Goal: Information Seeking & Learning: Learn about a topic

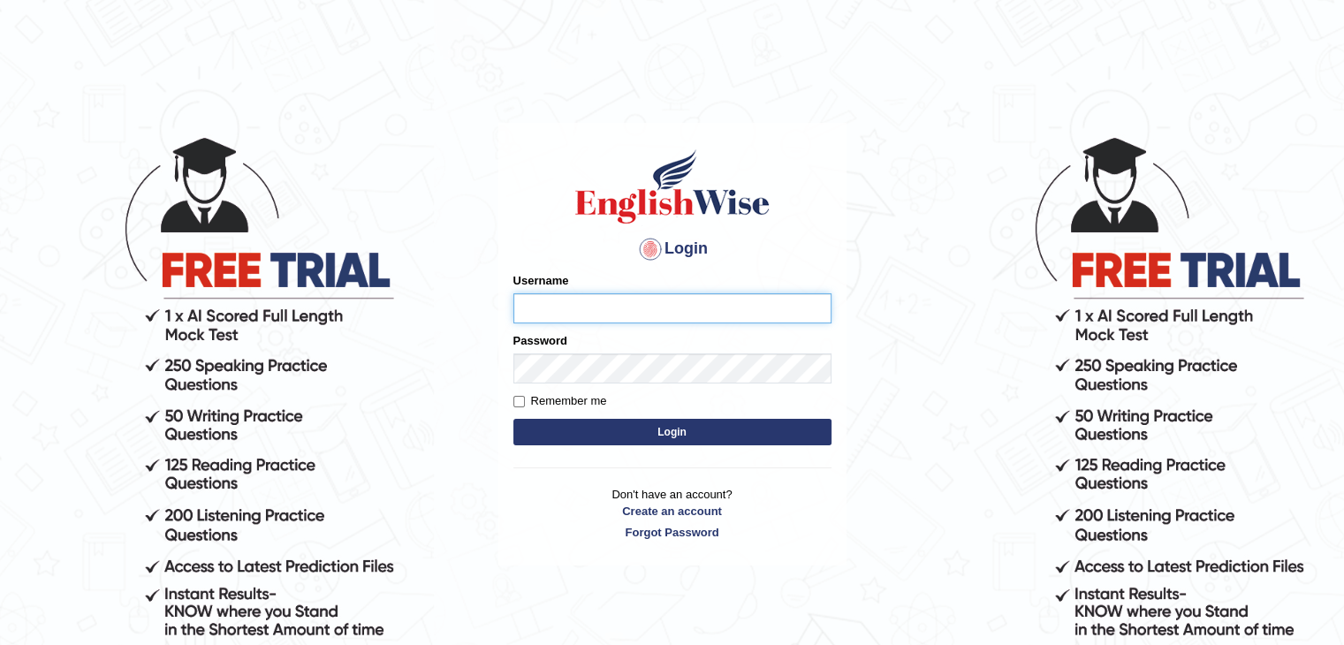
type input "sanjayagrahari_parramatta"
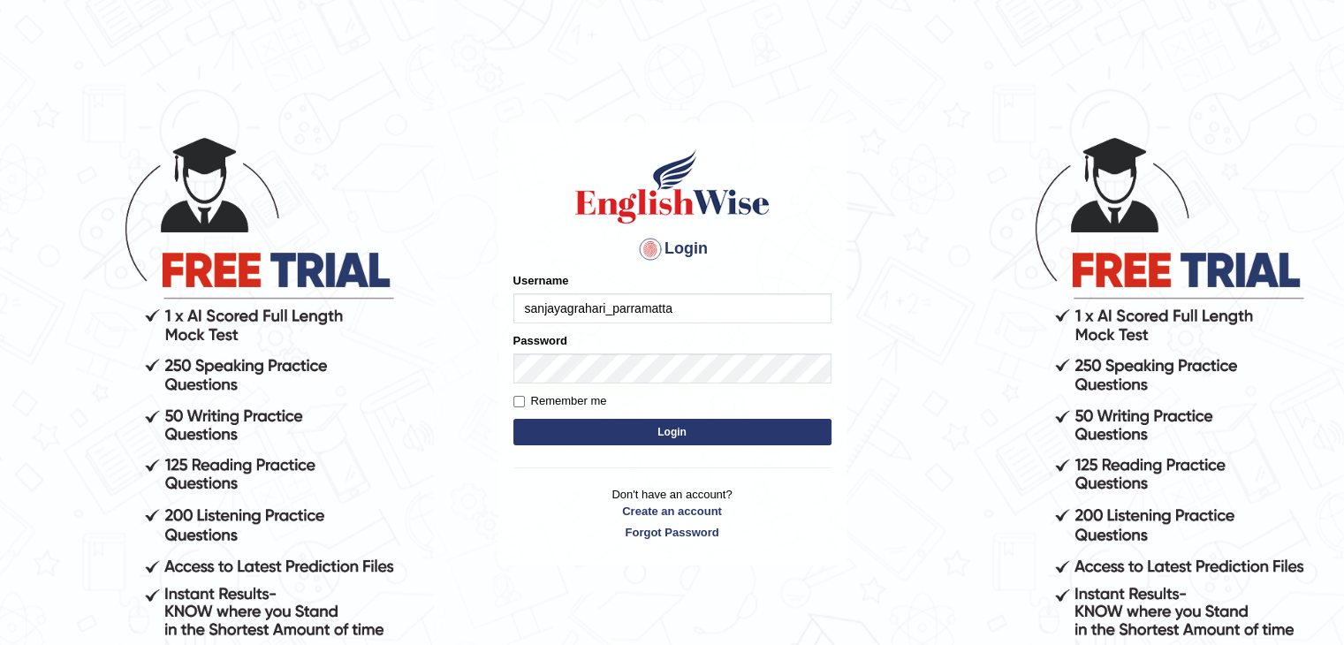
click at [636, 436] on button "Login" at bounding box center [672, 432] width 318 height 27
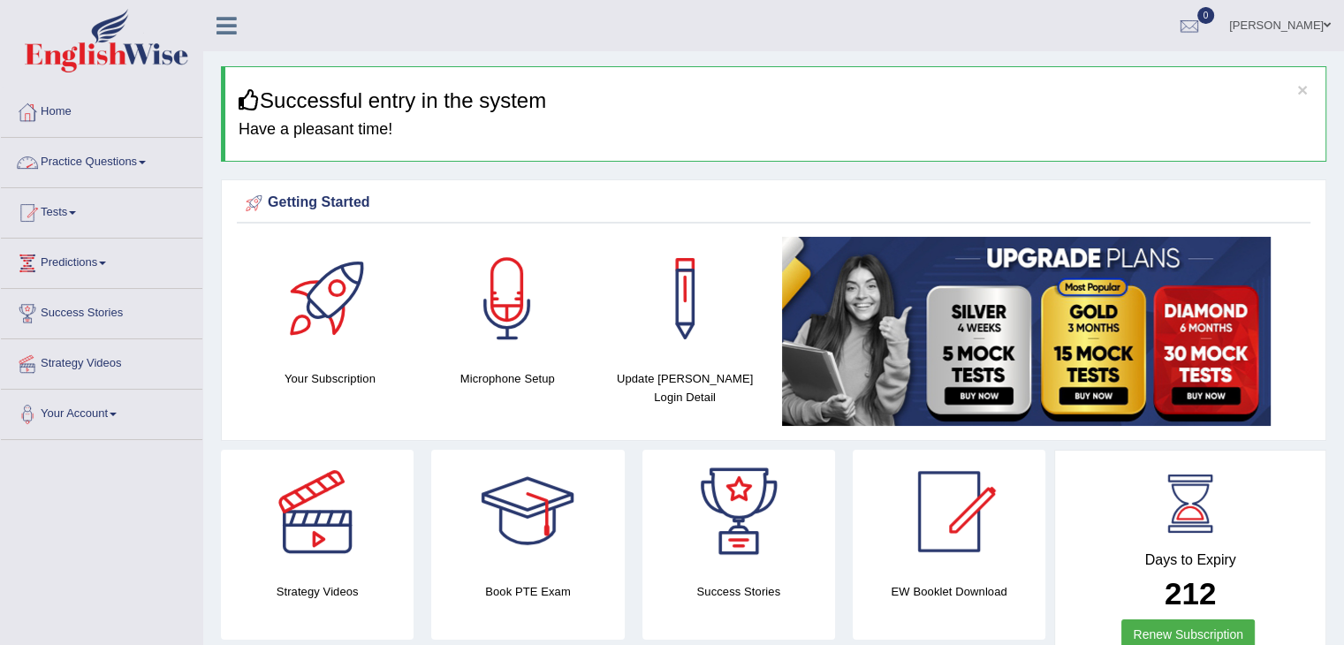
click at [120, 153] on link "Practice Questions" at bounding box center [101, 160] width 201 height 44
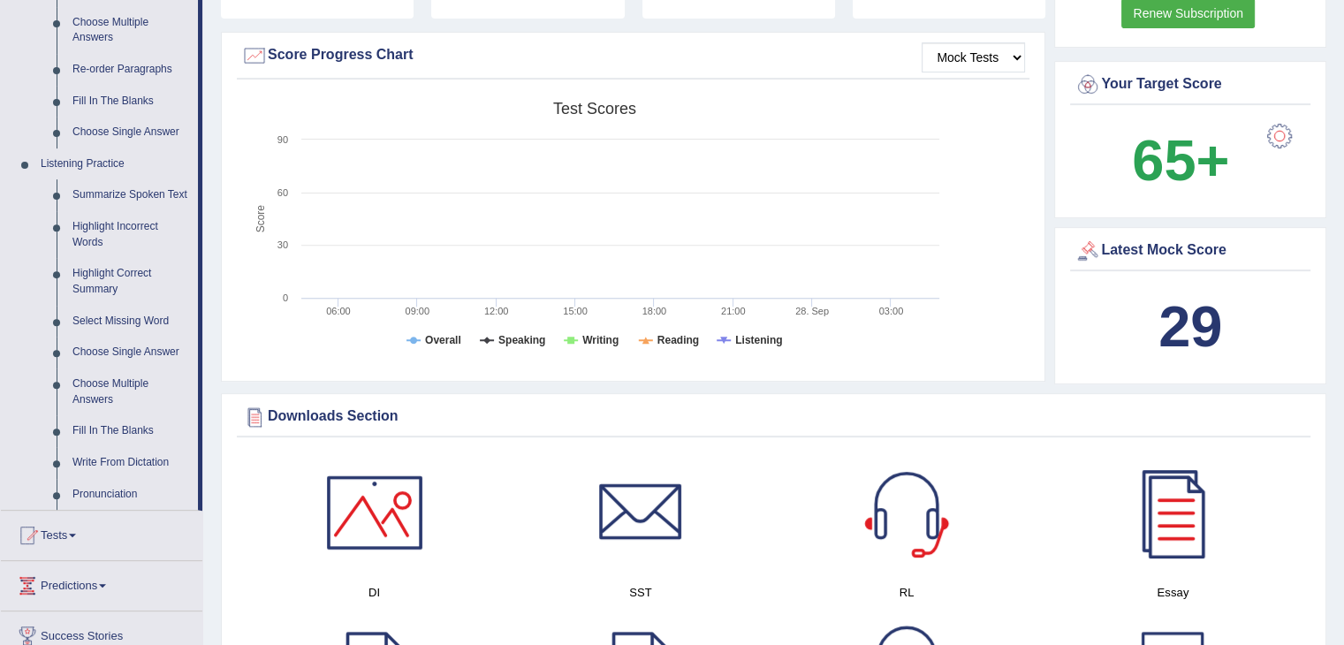
scroll to position [671, 0]
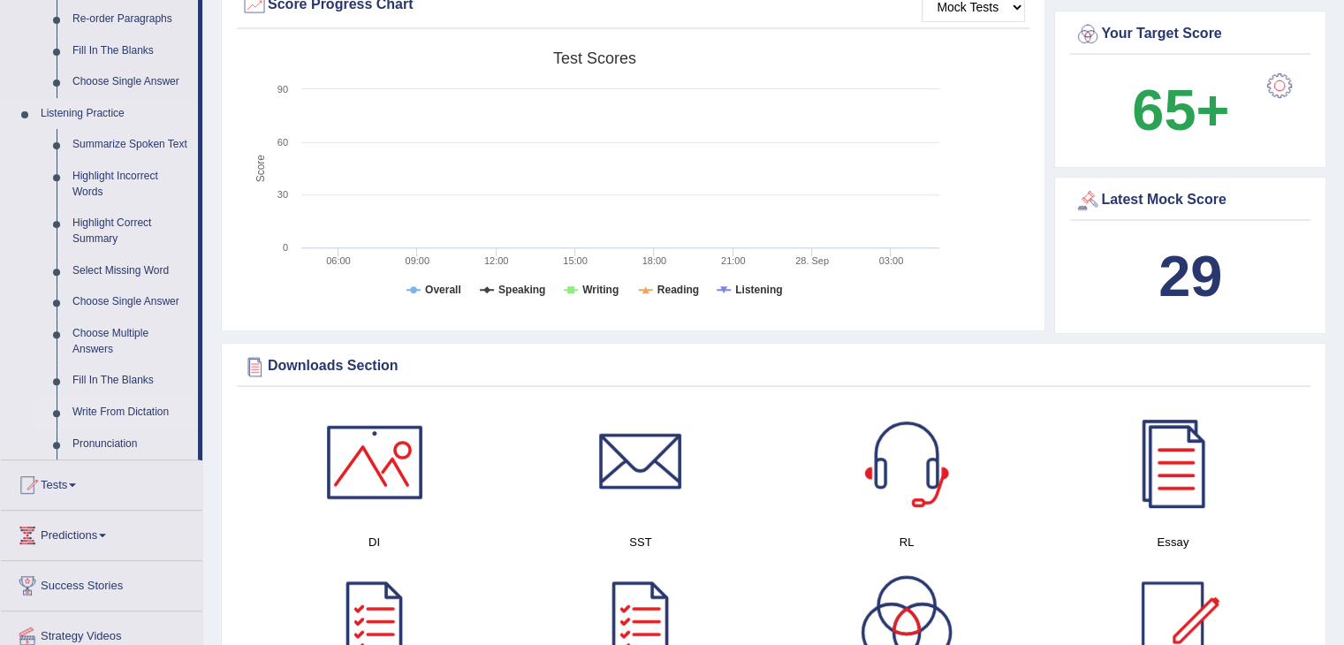
click at [118, 410] on link "Write From Dictation" at bounding box center [130, 413] width 133 height 32
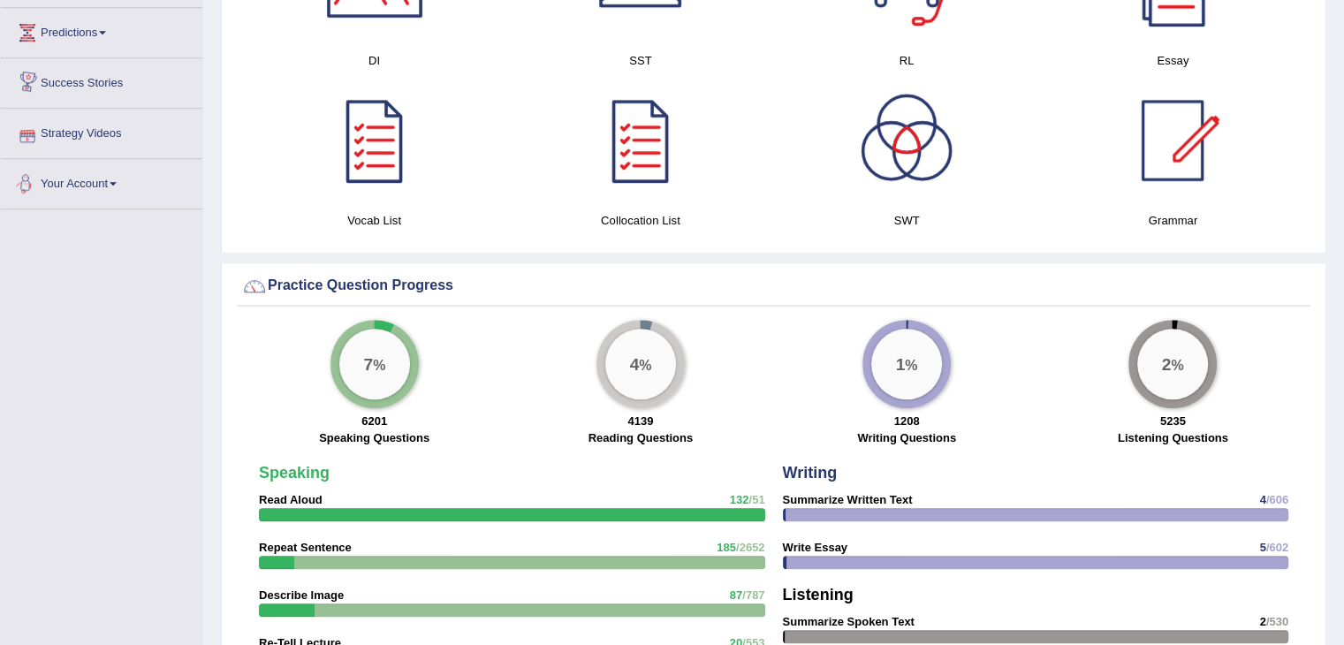
scroll to position [1024, 0]
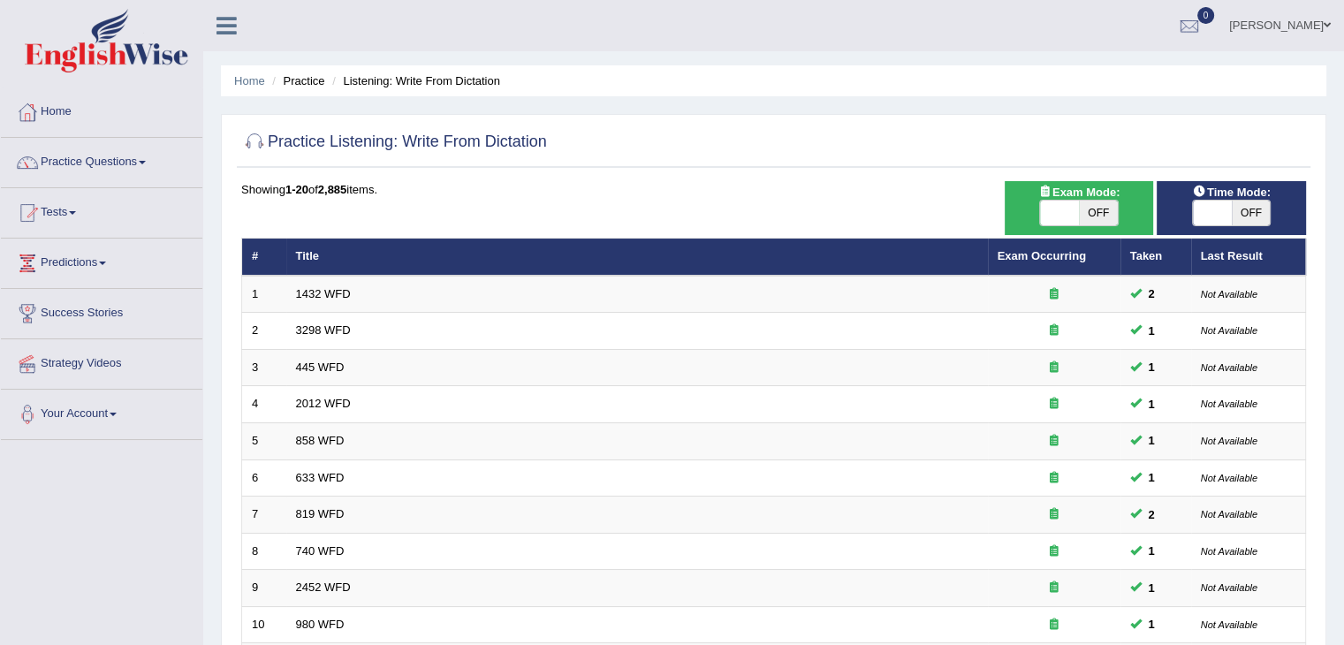
drag, startPoint x: 1043, startPoint y: 225, endPoint x: 1057, endPoint y: 214, distance: 17.5
click at [1057, 214] on div "Exam Mode: ON OFF" at bounding box center [1078, 208] width 149 height 54
click at [1057, 214] on span at bounding box center [1059, 213] width 39 height 25
checkbox input "true"
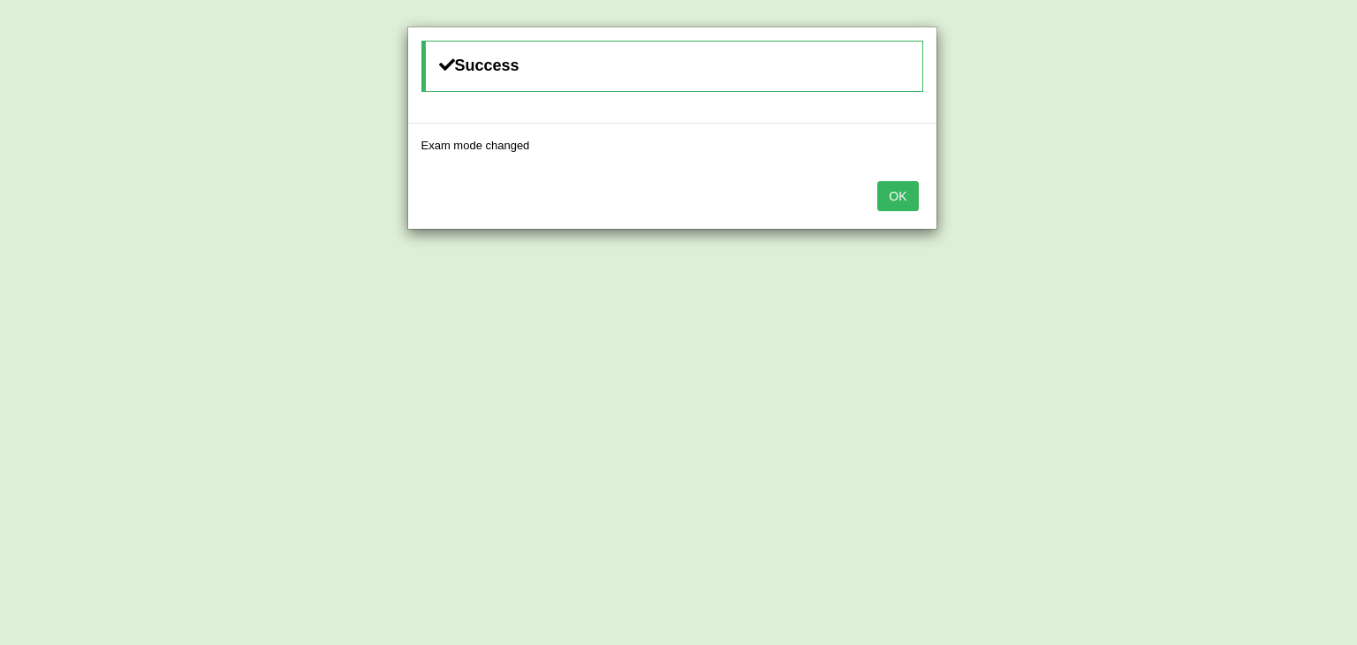
click at [900, 199] on button "OK" at bounding box center [897, 196] width 41 height 30
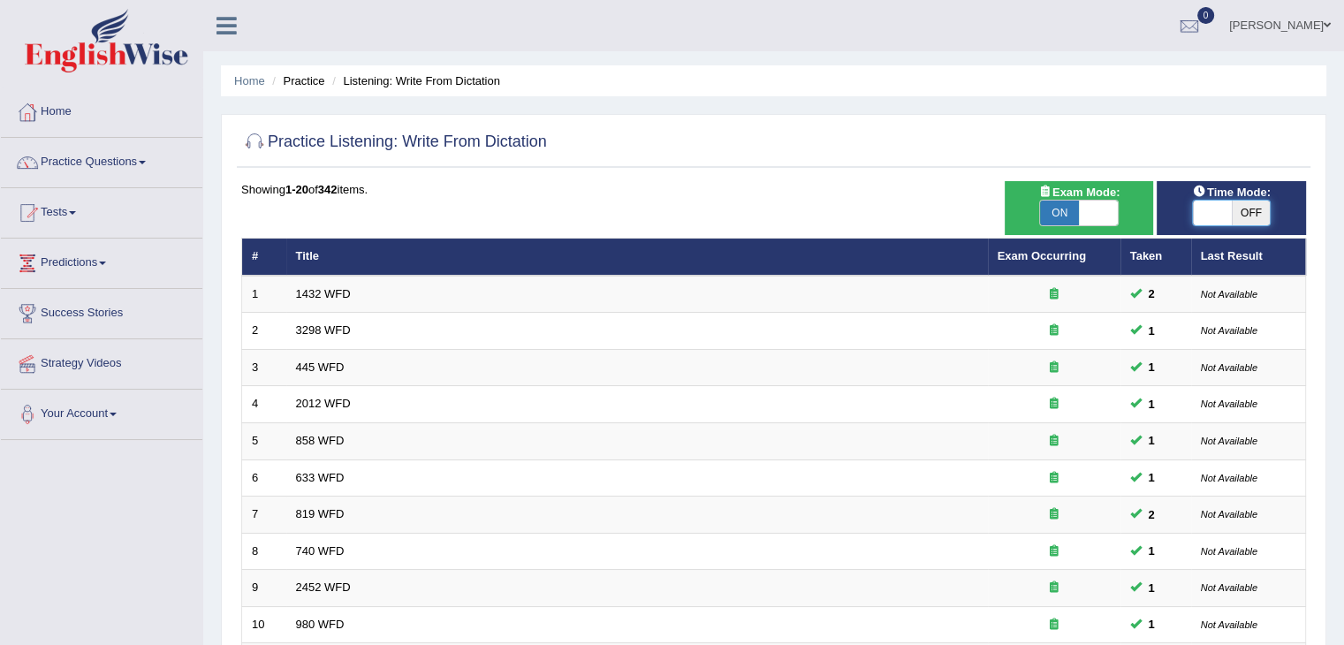
click at [1215, 202] on span at bounding box center [1212, 213] width 39 height 25
checkbox input "true"
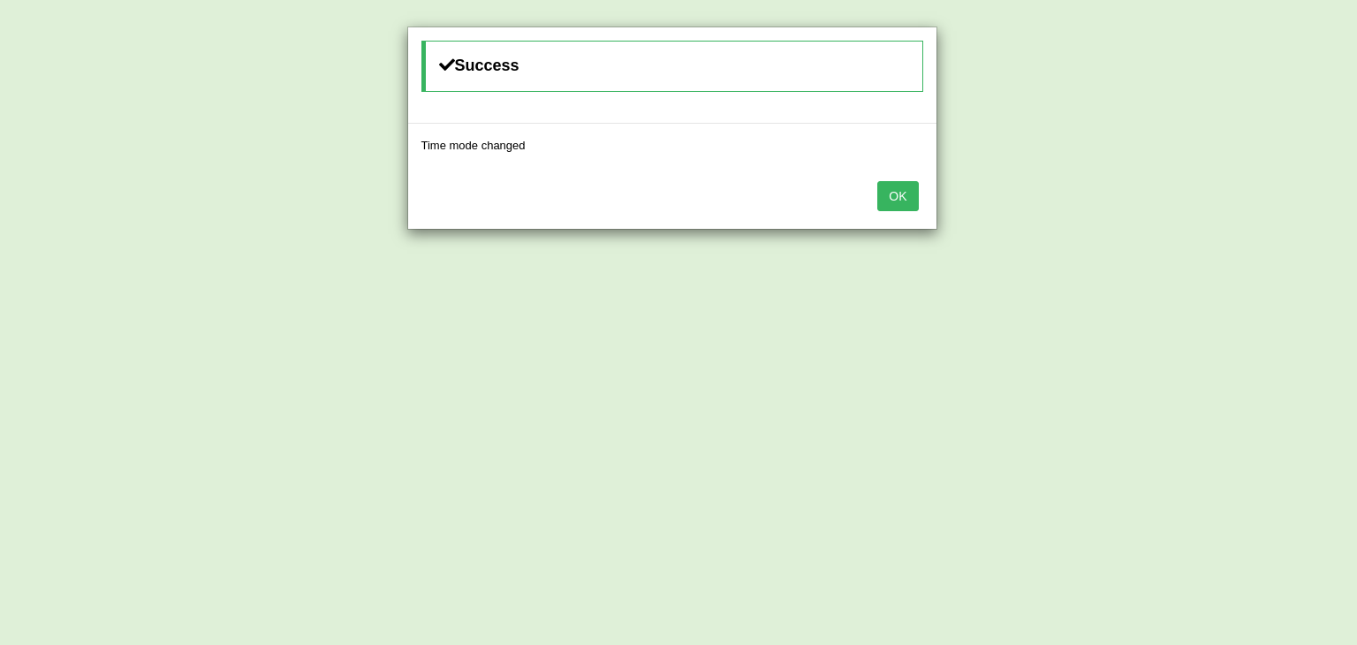
click at [901, 199] on button "OK" at bounding box center [897, 196] width 41 height 30
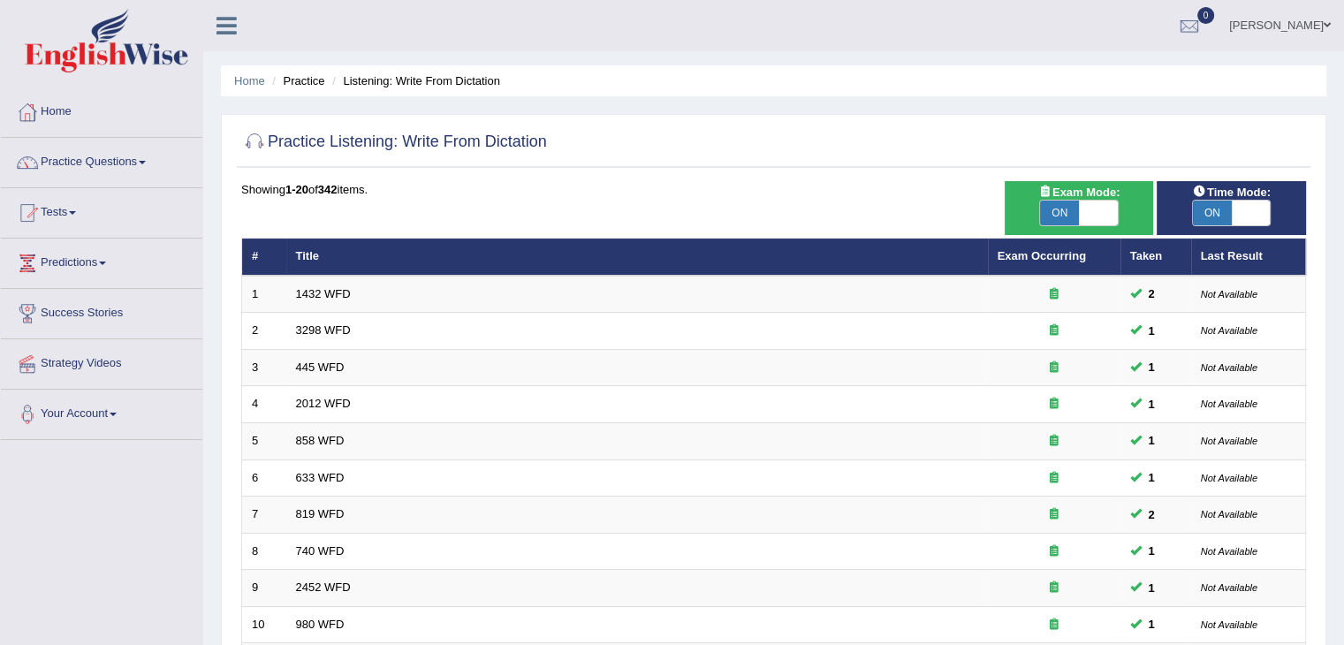
scroll to position [519, 0]
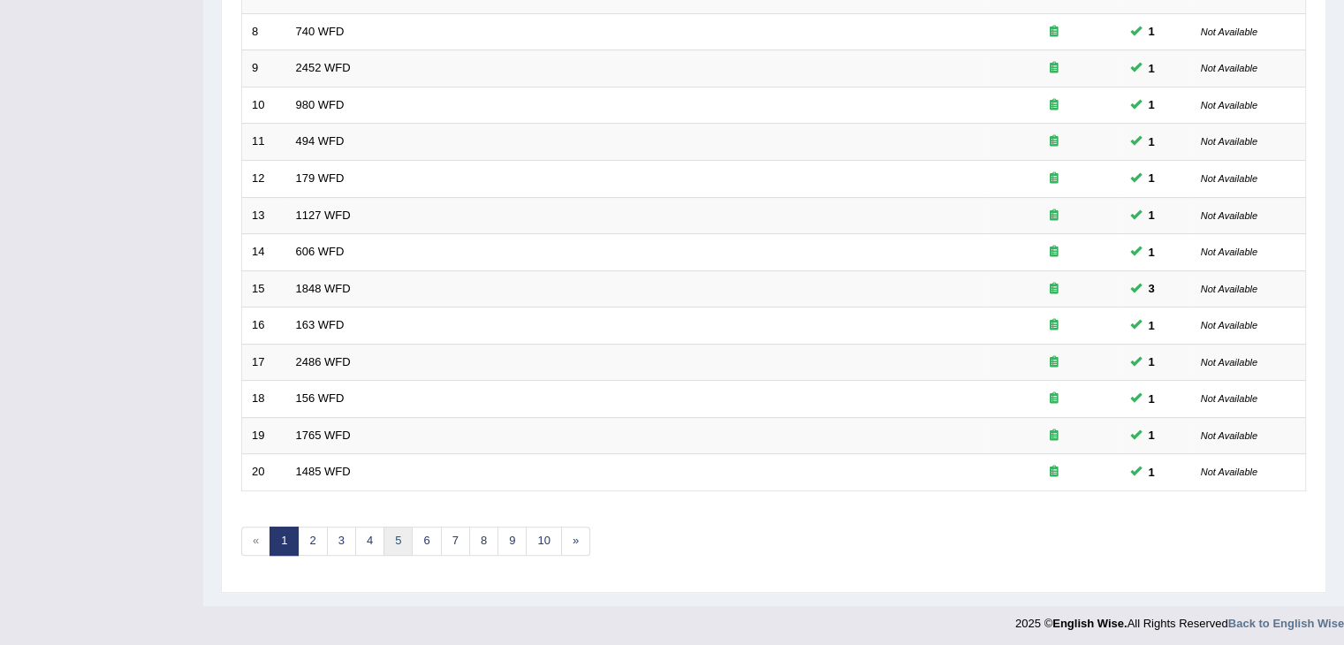
click at [389, 535] on link "5" at bounding box center [397, 541] width 29 height 29
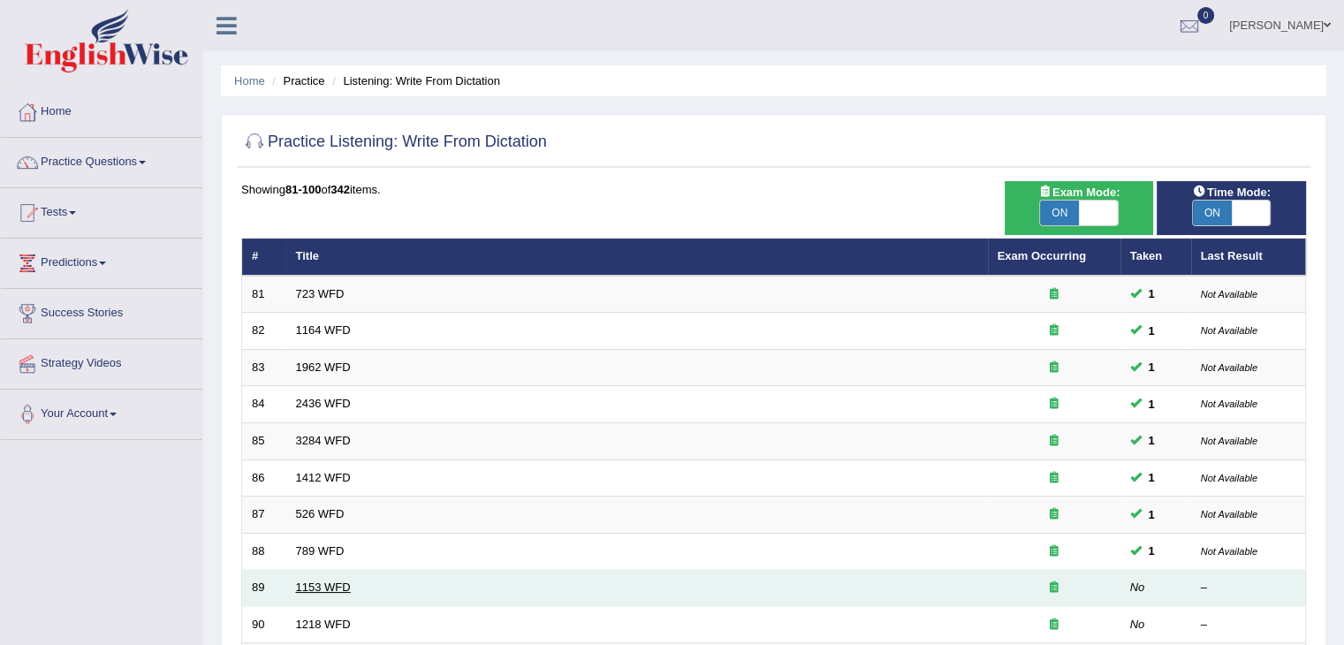
click at [300, 581] on link "1153 WFD" at bounding box center [323, 586] width 55 height 13
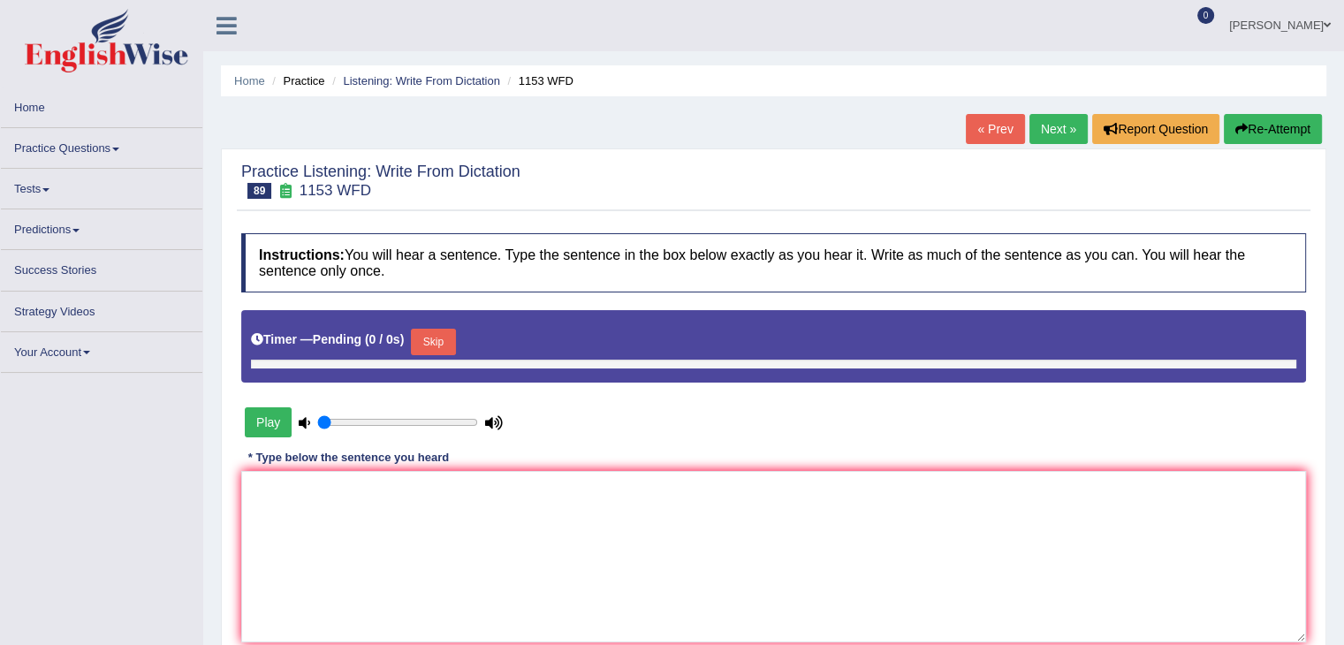
type input "0.8"
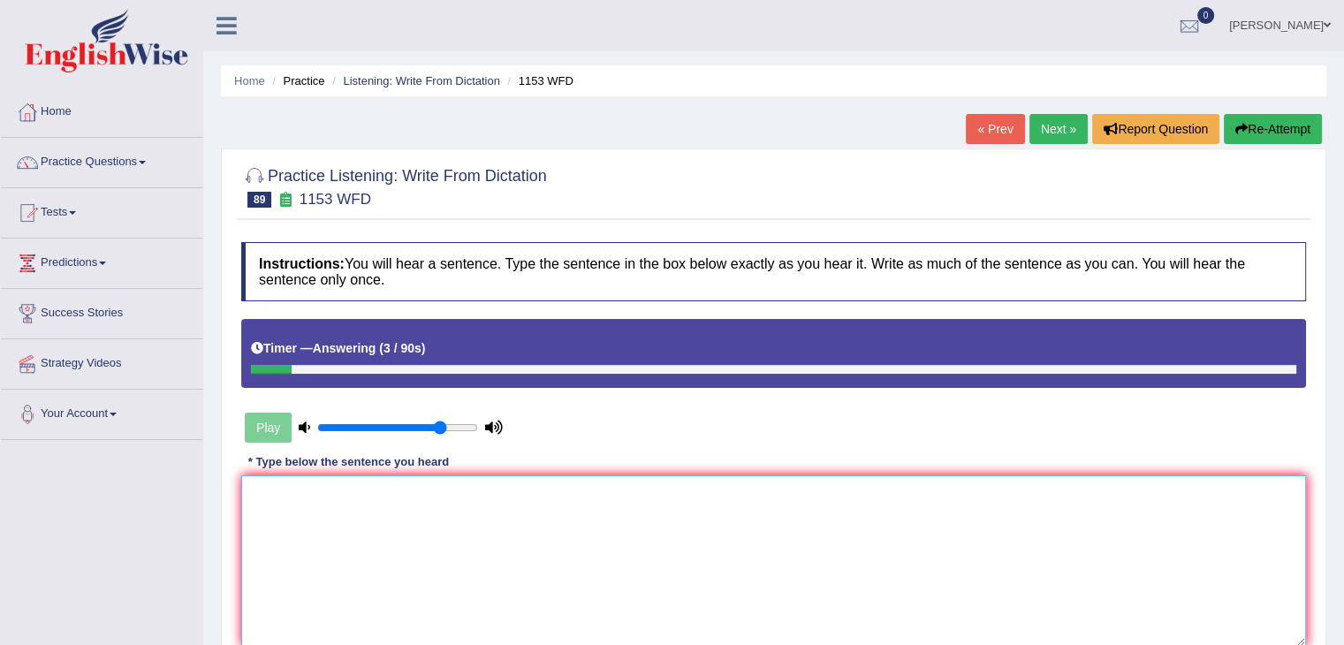
click at [269, 483] on textarea at bounding box center [773, 560] width 1065 height 171
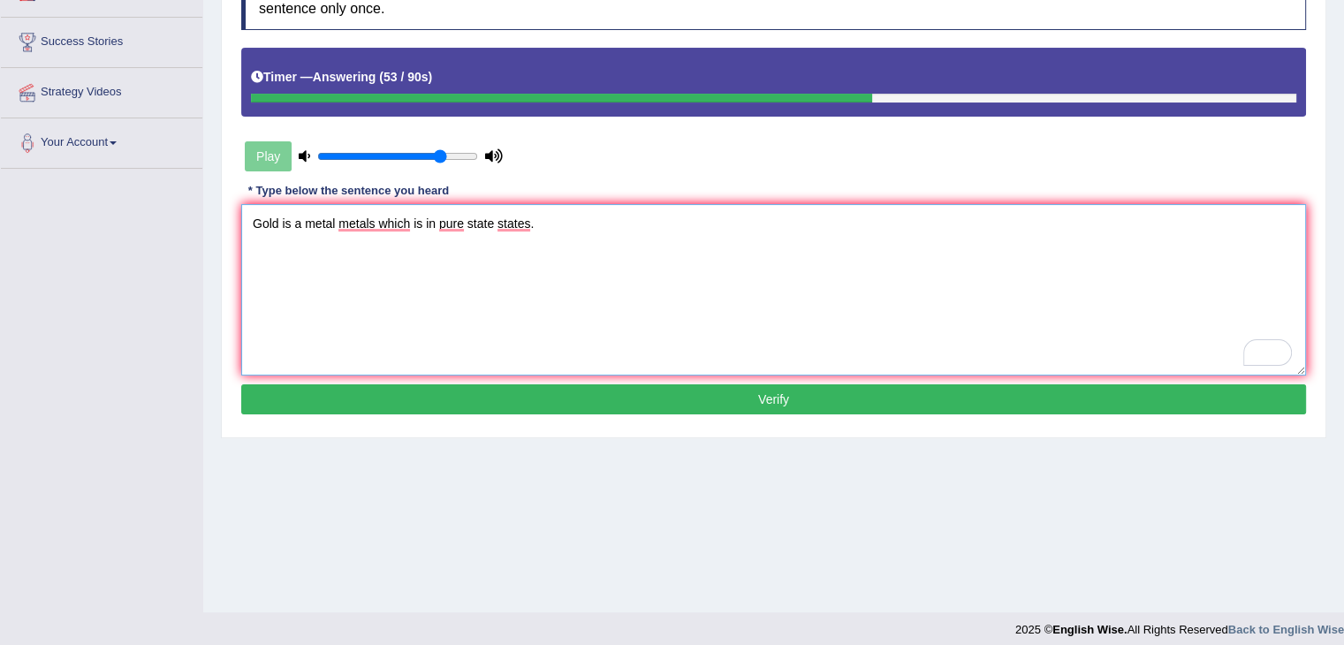
scroll to position [272, 0]
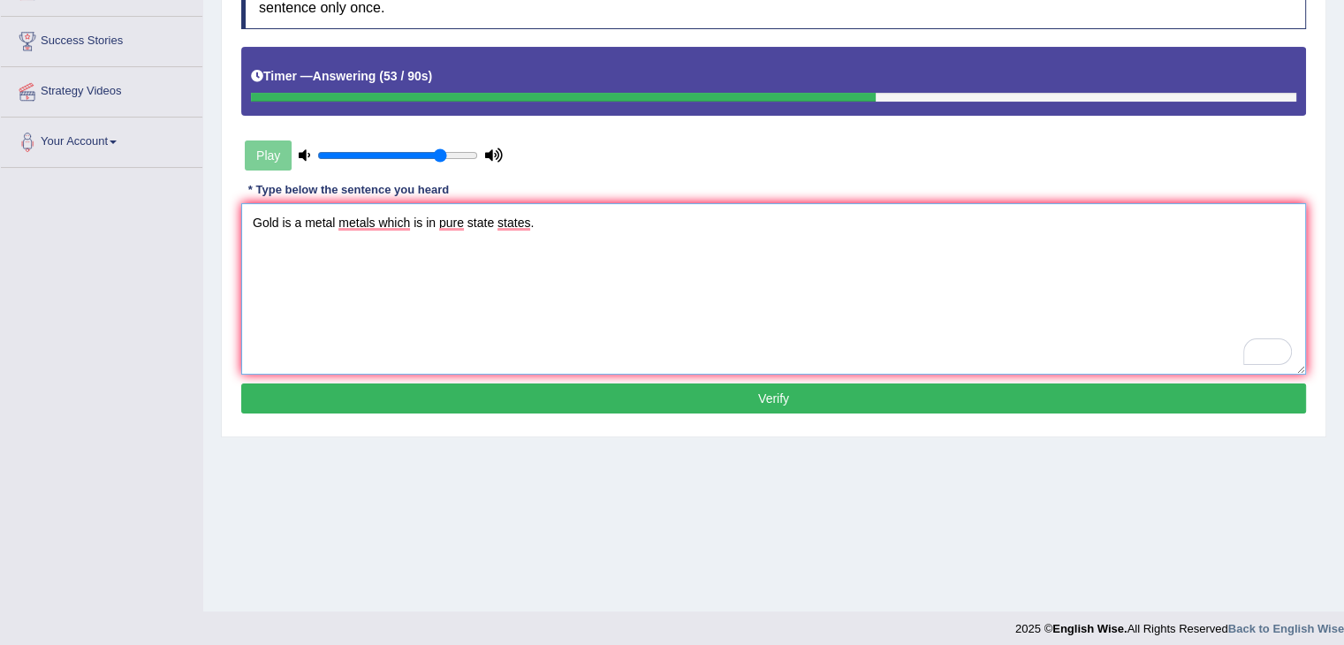
type textarea "Gold is a metal metals which is in pure state states."
click at [749, 383] on button "Verify" at bounding box center [773, 398] width 1065 height 30
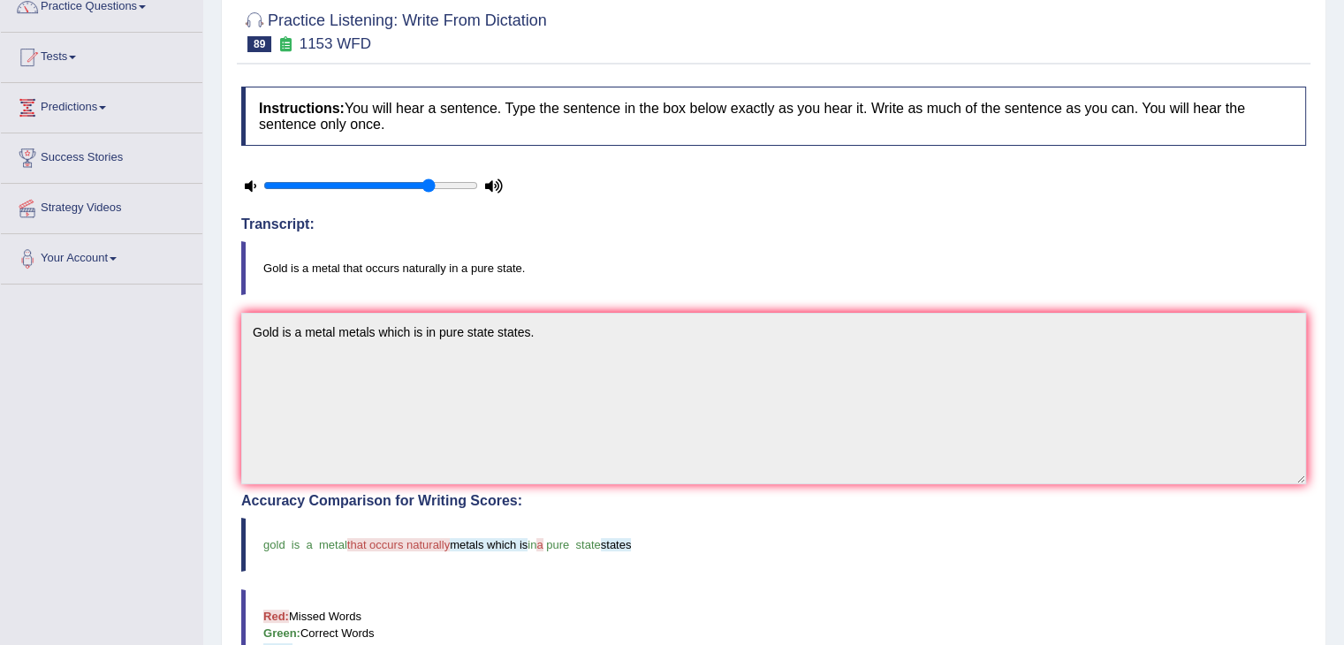
scroll to position [0, 0]
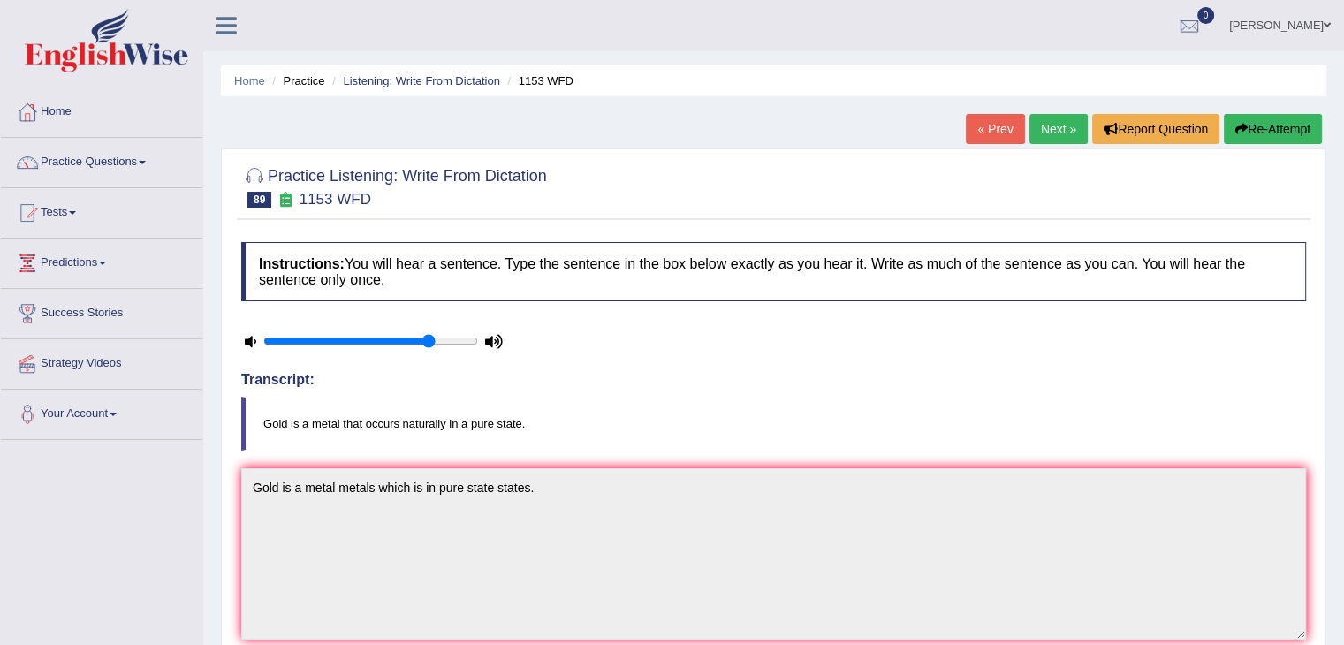
click at [1058, 123] on link "Next »" at bounding box center [1058, 129] width 58 height 30
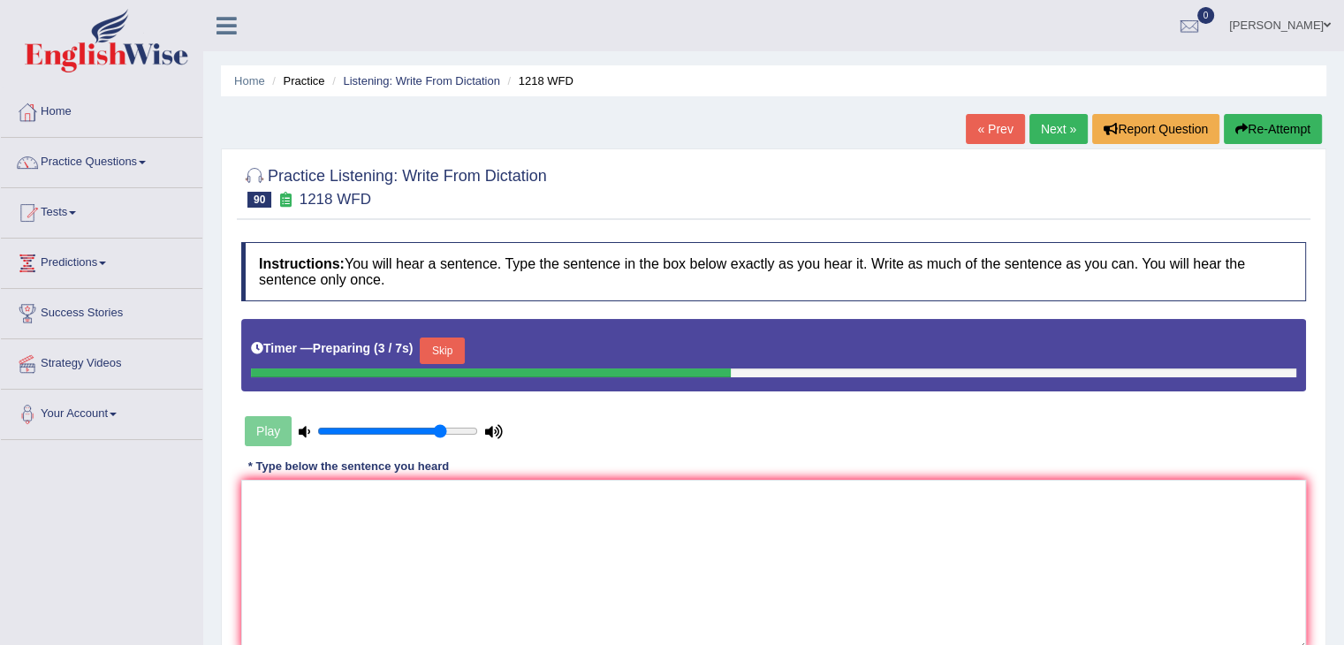
click at [449, 340] on button "Skip" at bounding box center [442, 350] width 44 height 27
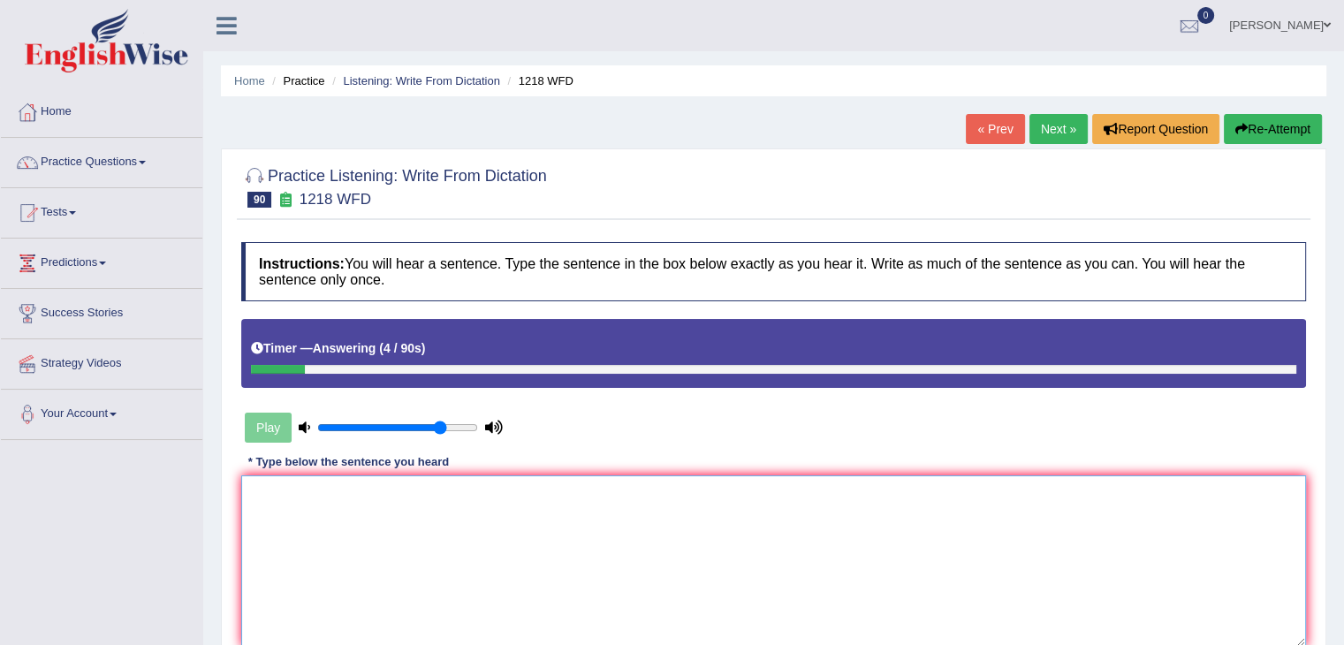
click at [287, 516] on textarea at bounding box center [773, 560] width 1065 height 171
type textarea "m"
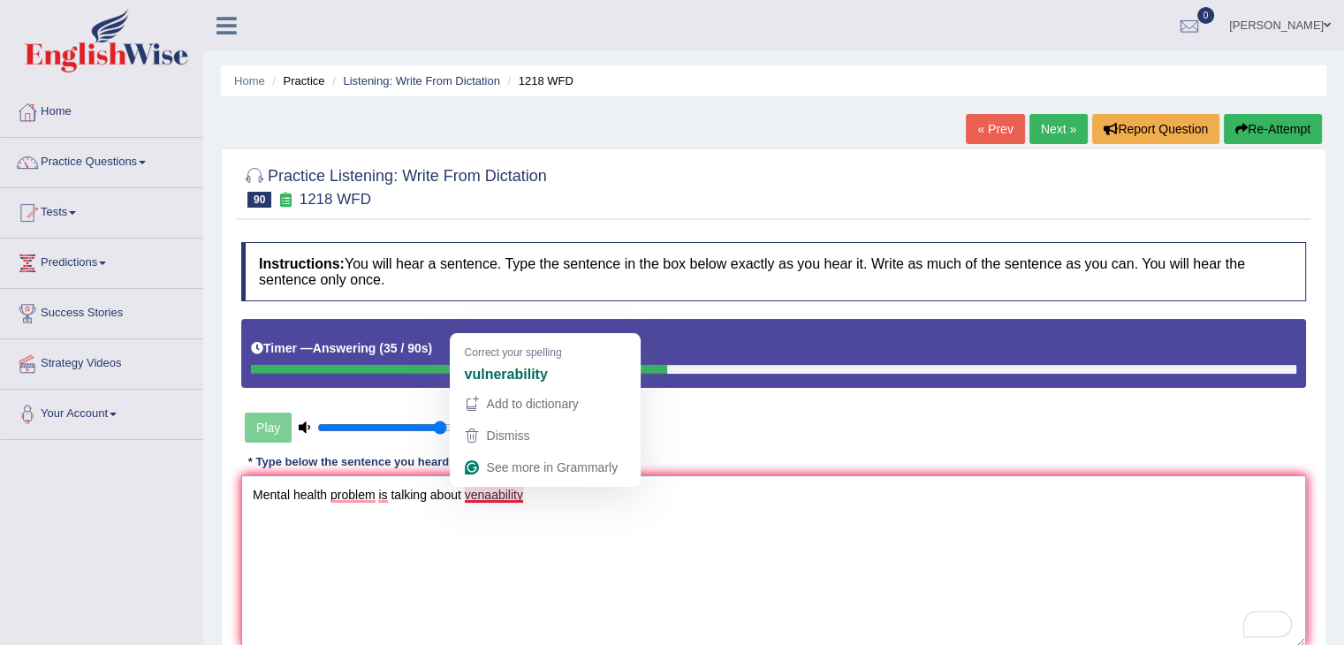
click at [491, 486] on textarea "Mental health problem is talking about venaability" at bounding box center [773, 560] width 1065 height 171
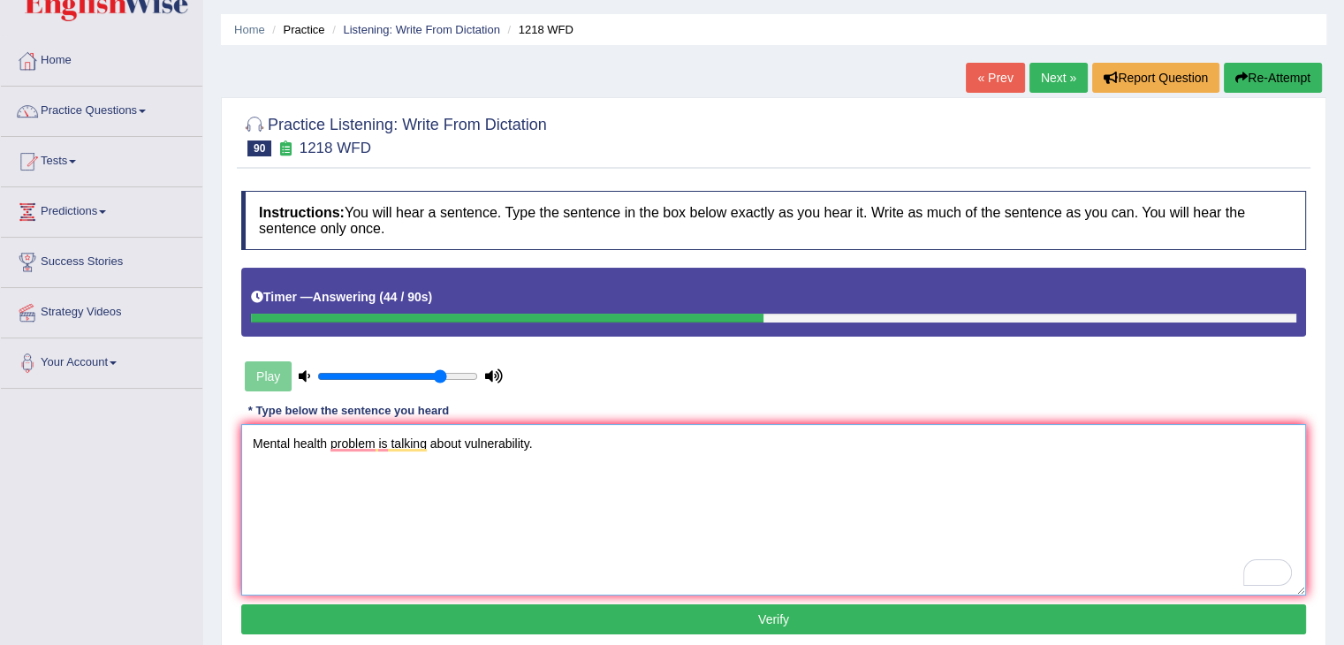
scroll to position [70, 0]
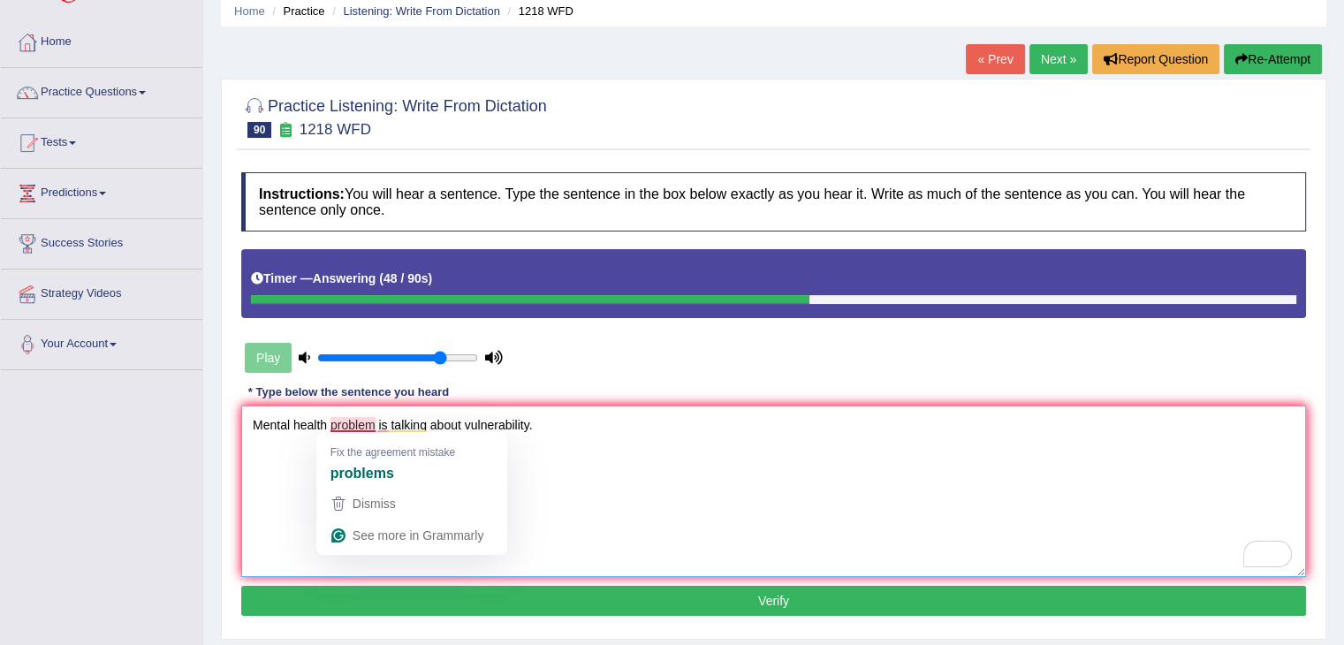
click at [372, 418] on textarea "Mental health problem is talking about vulnerability." at bounding box center [773, 491] width 1065 height 171
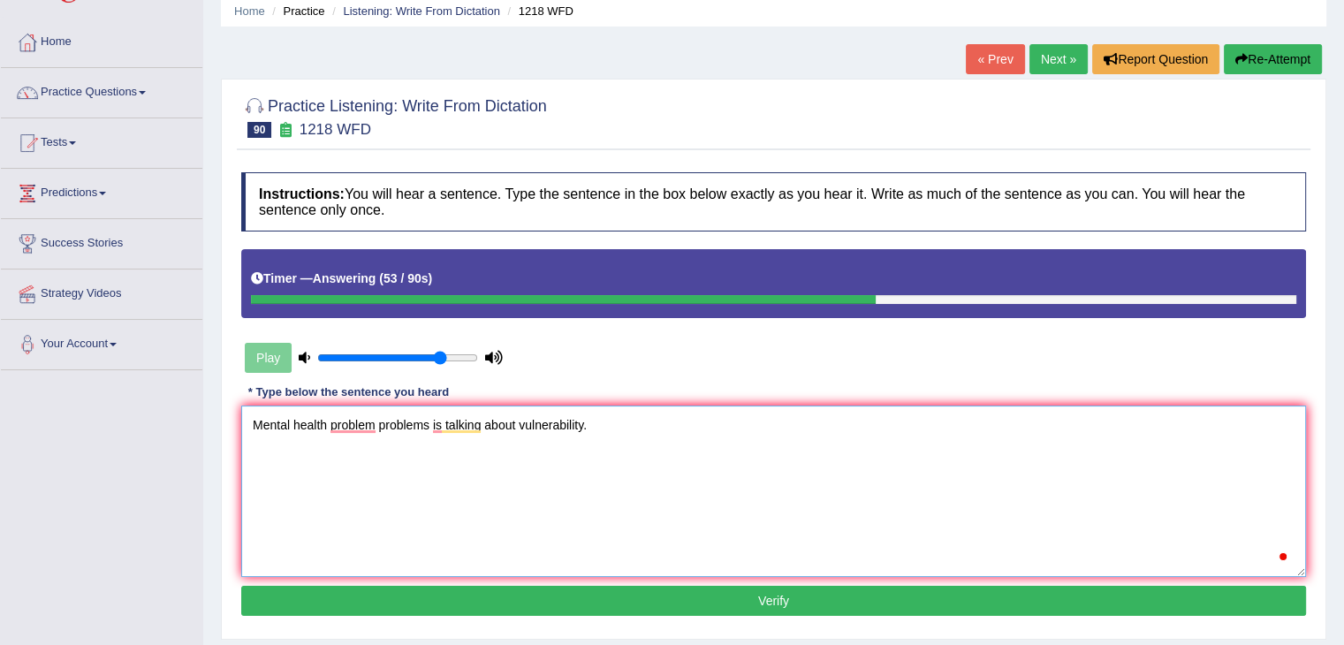
type textarea "Mental health problem problems is talking about vulnerability."
click at [689, 595] on button "Verify" at bounding box center [773, 601] width 1065 height 30
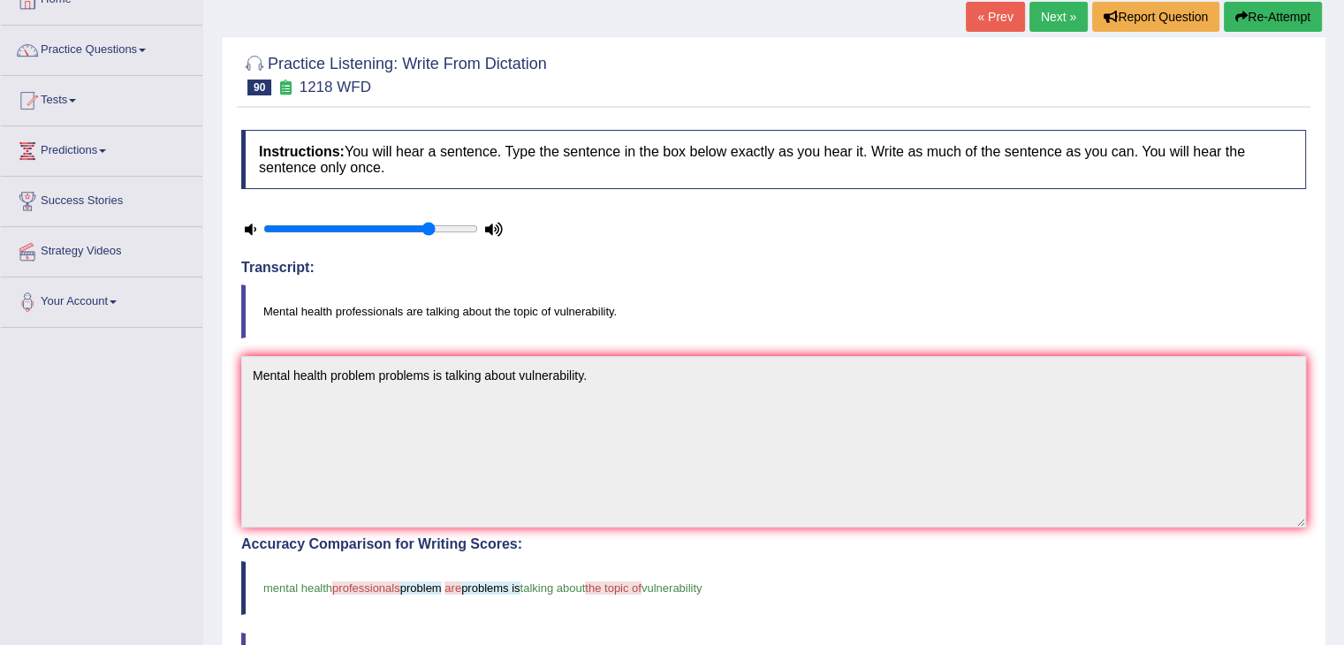
scroll to position [0, 0]
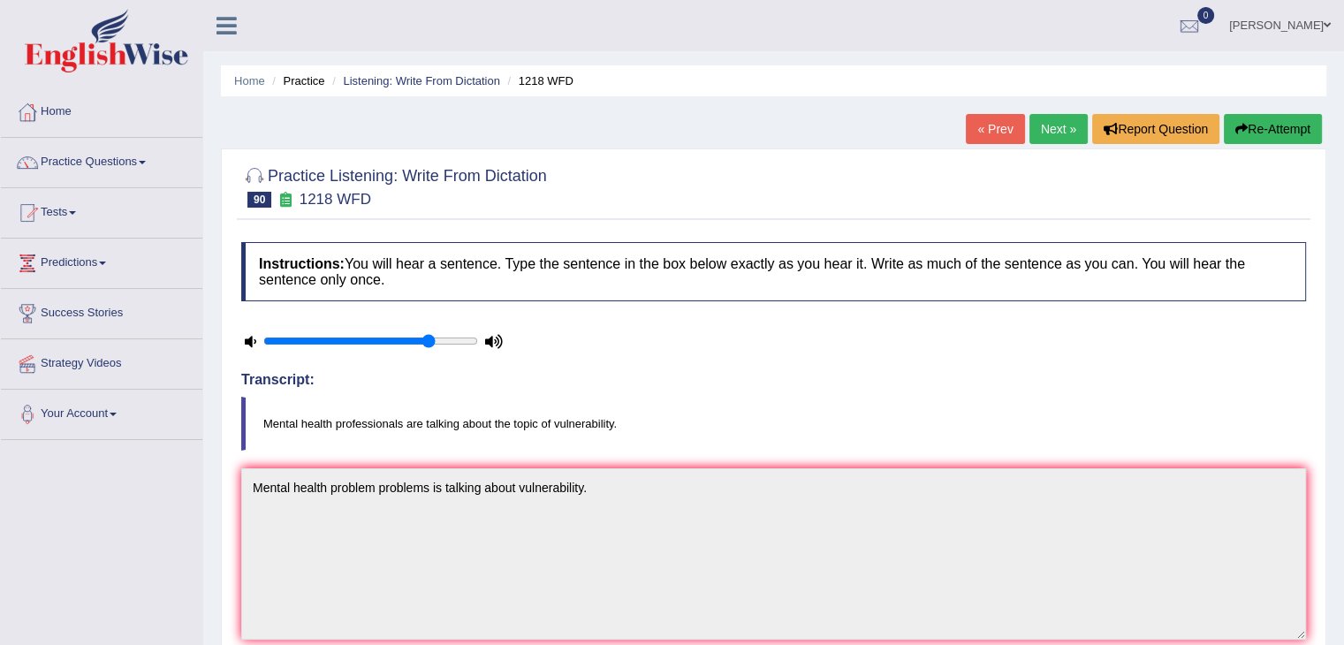
click at [1050, 117] on link "Next »" at bounding box center [1058, 129] width 58 height 30
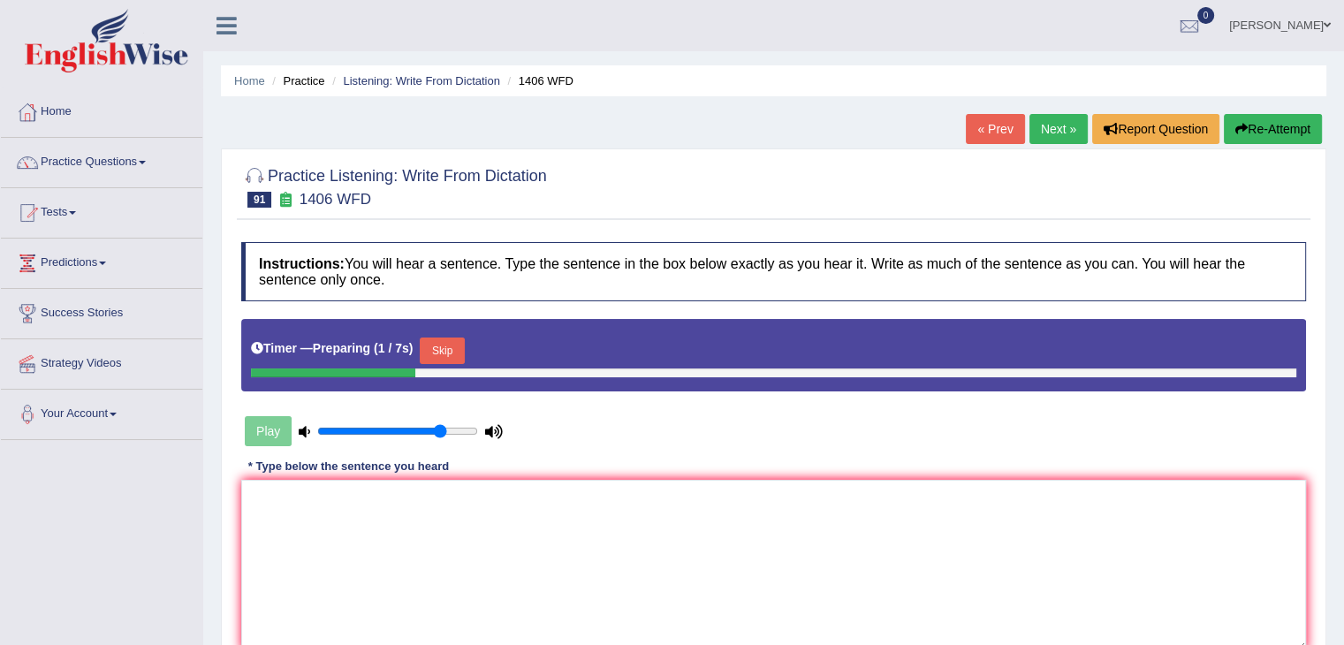
click at [439, 356] on button "Skip" at bounding box center [442, 350] width 44 height 27
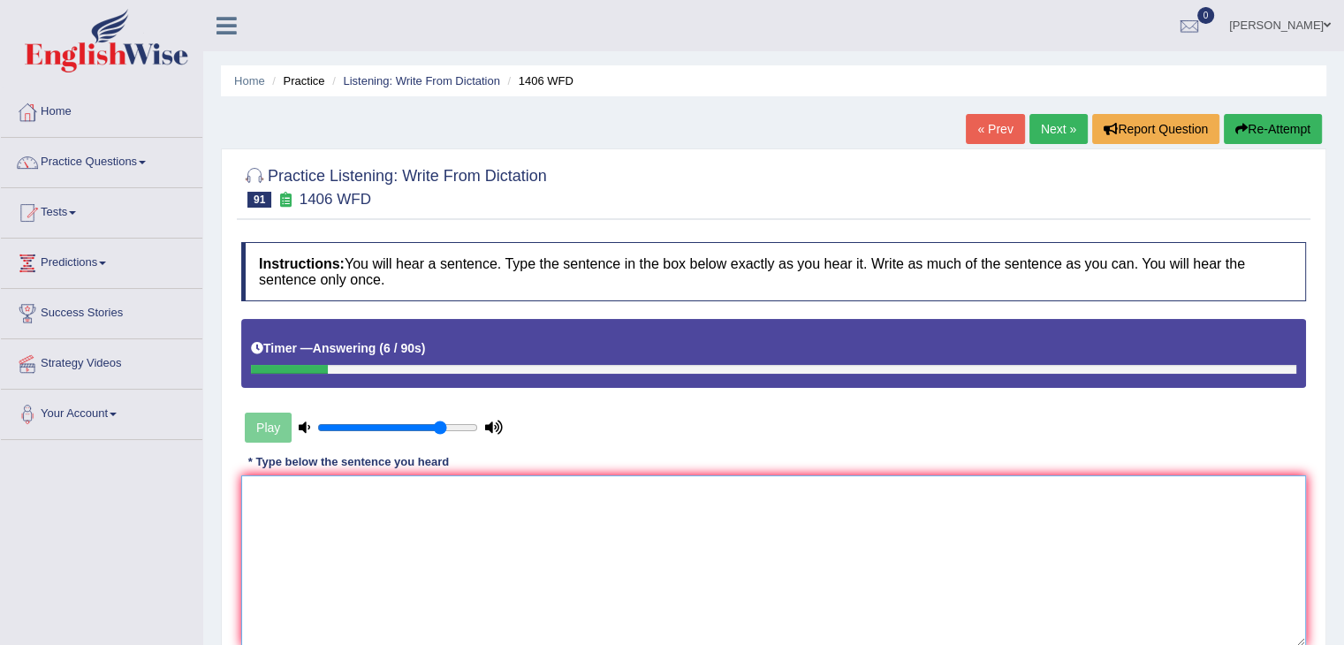
click at [296, 499] on textarea at bounding box center [773, 560] width 1065 height 171
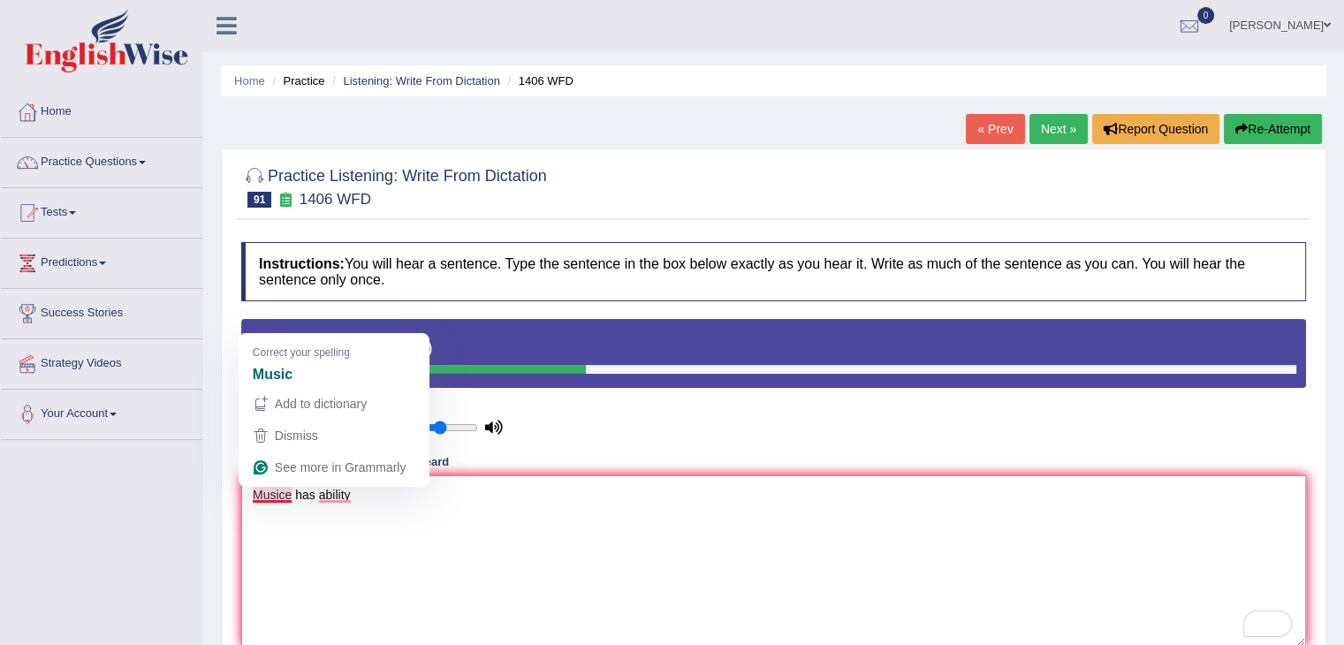
click at [289, 490] on textarea "Musice has ability" at bounding box center [773, 560] width 1065 height 171
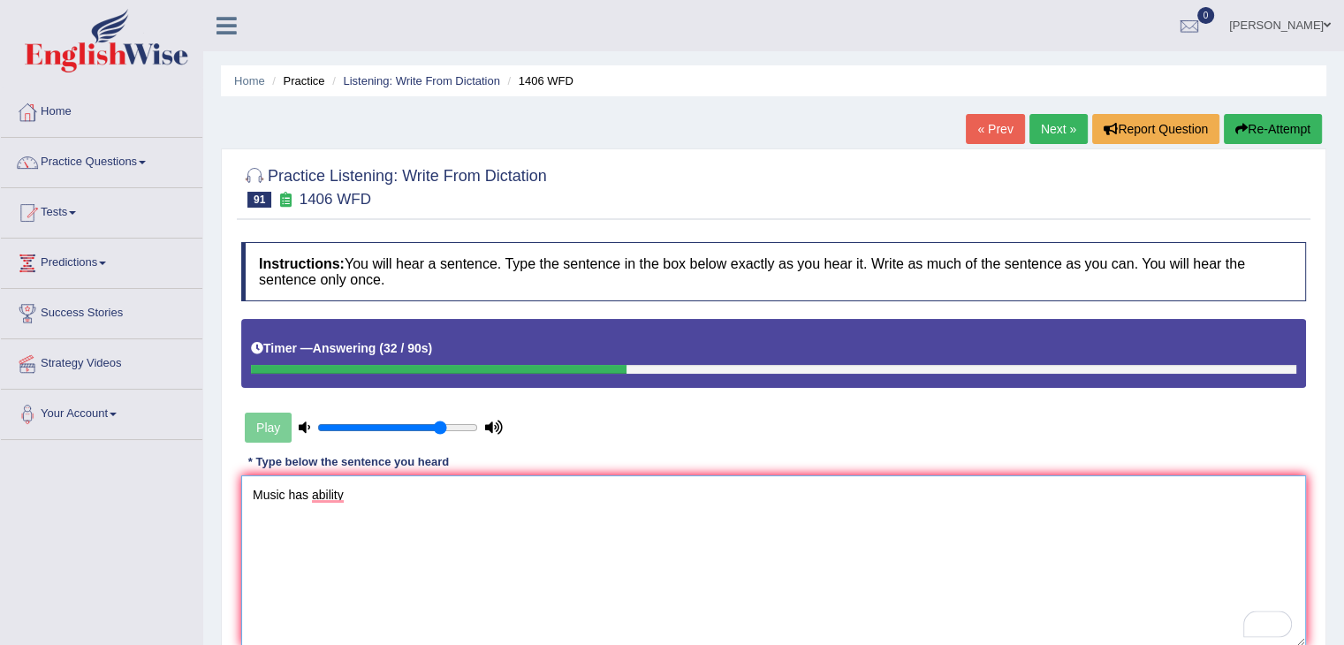
click at [346, 494] on textarea "Music has ability" at bounding box center [773, 560] width 1065 height 171
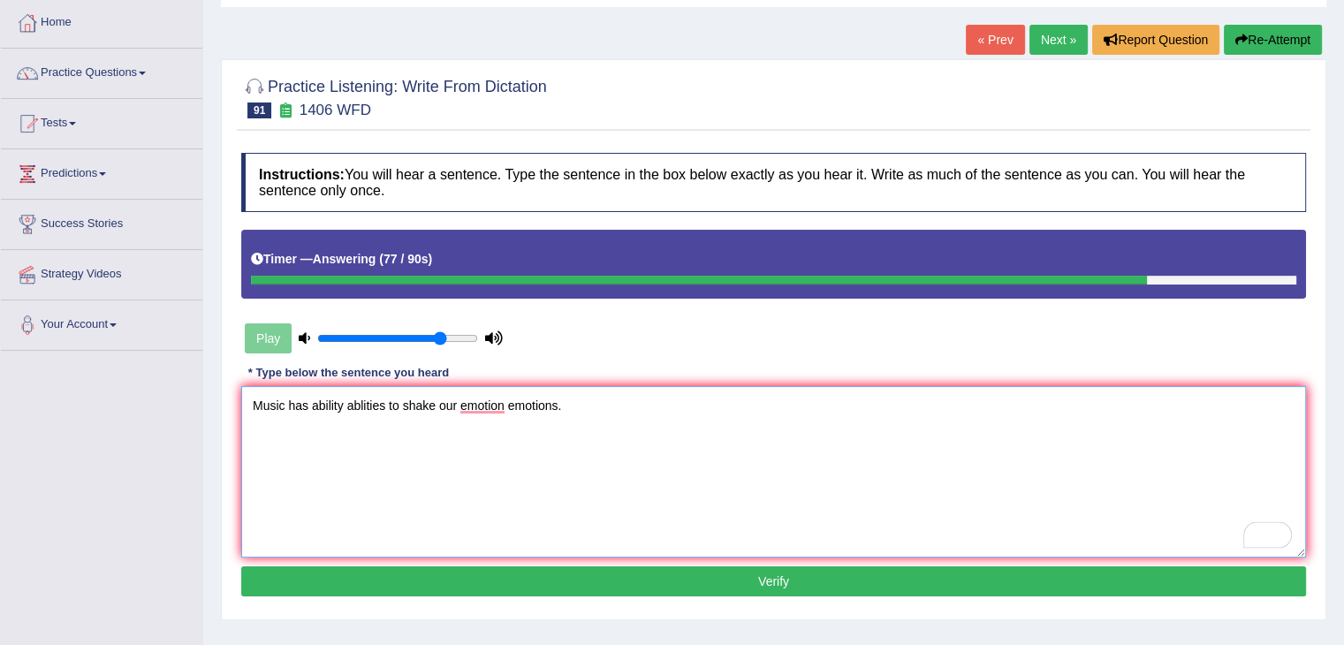
scroll to position [127, 0]
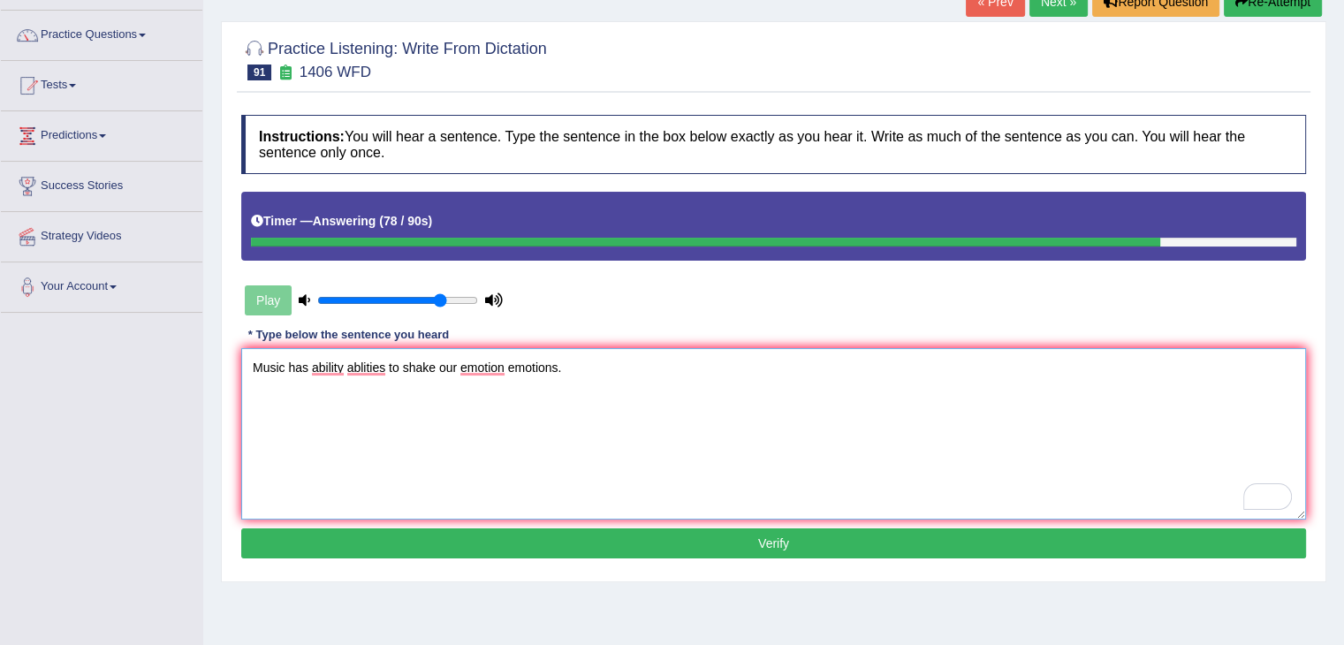
type textarea "Music has ability ablities to shake our emotion emotions."
click at [604, 553] on button "Verify" at bounding box center [773, 543] width 1065 height 30
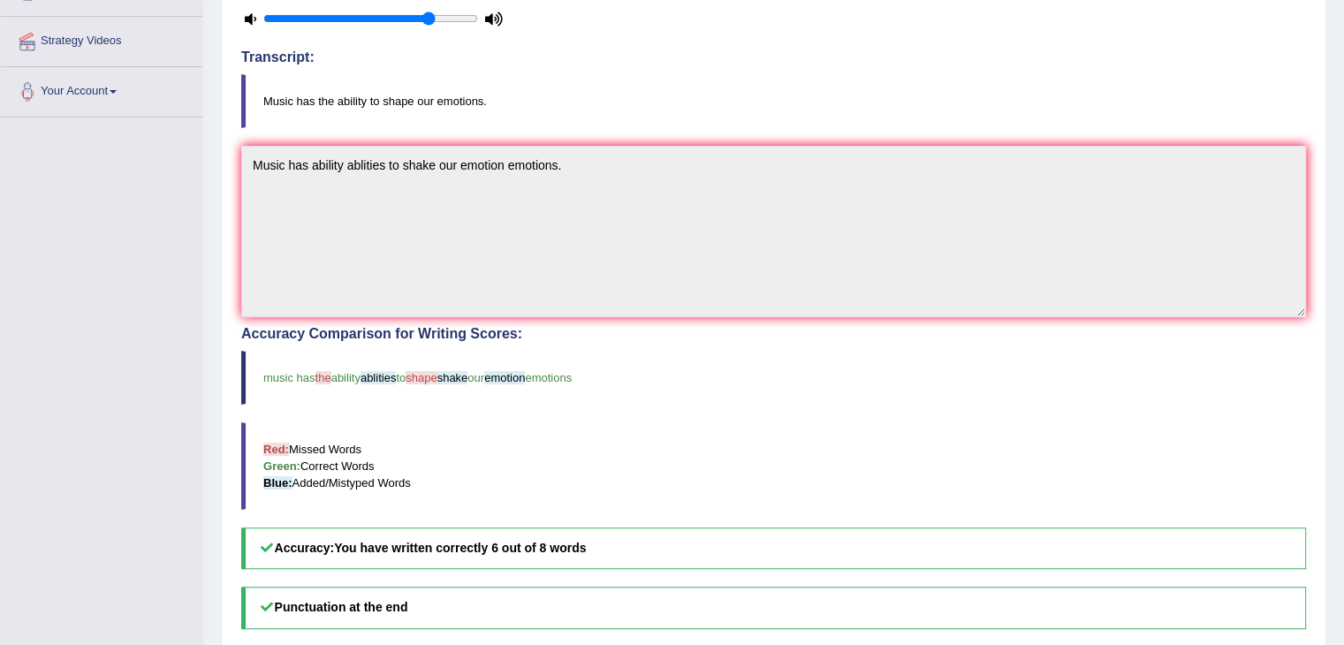
scroll to position [0, 0]
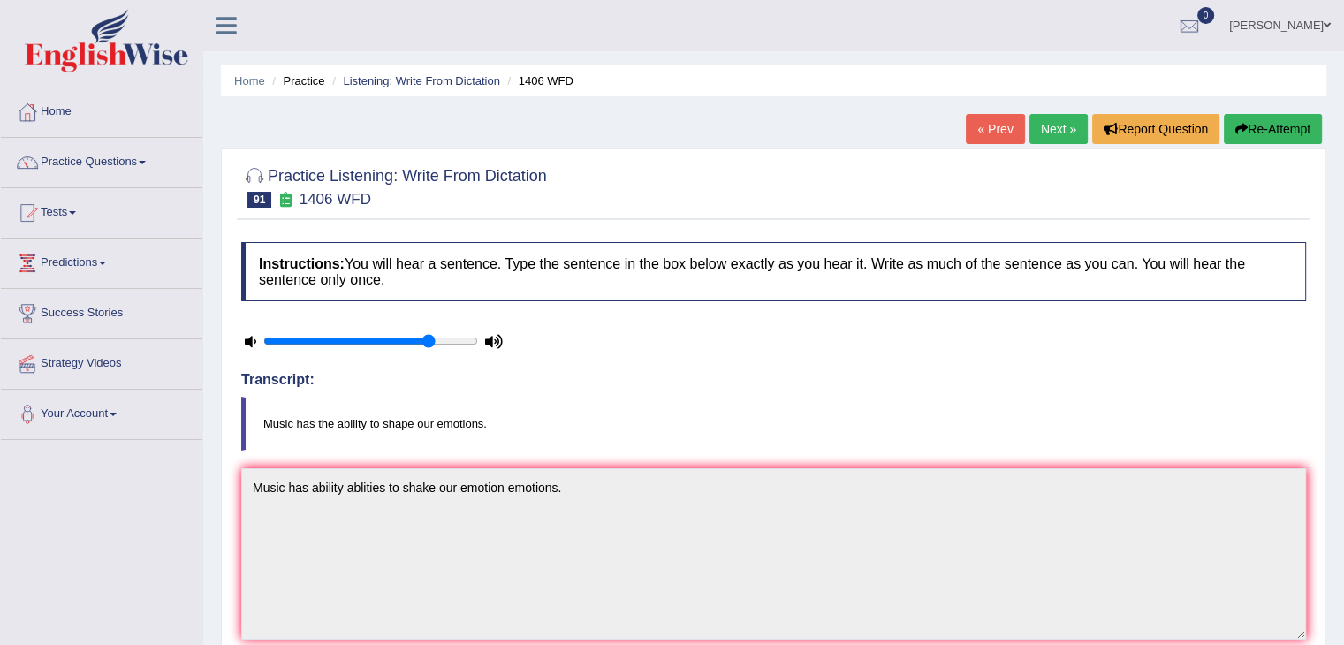
click at [1039, 125] on link "Next »" at bounding box center [1058, 129] width 58 height 30
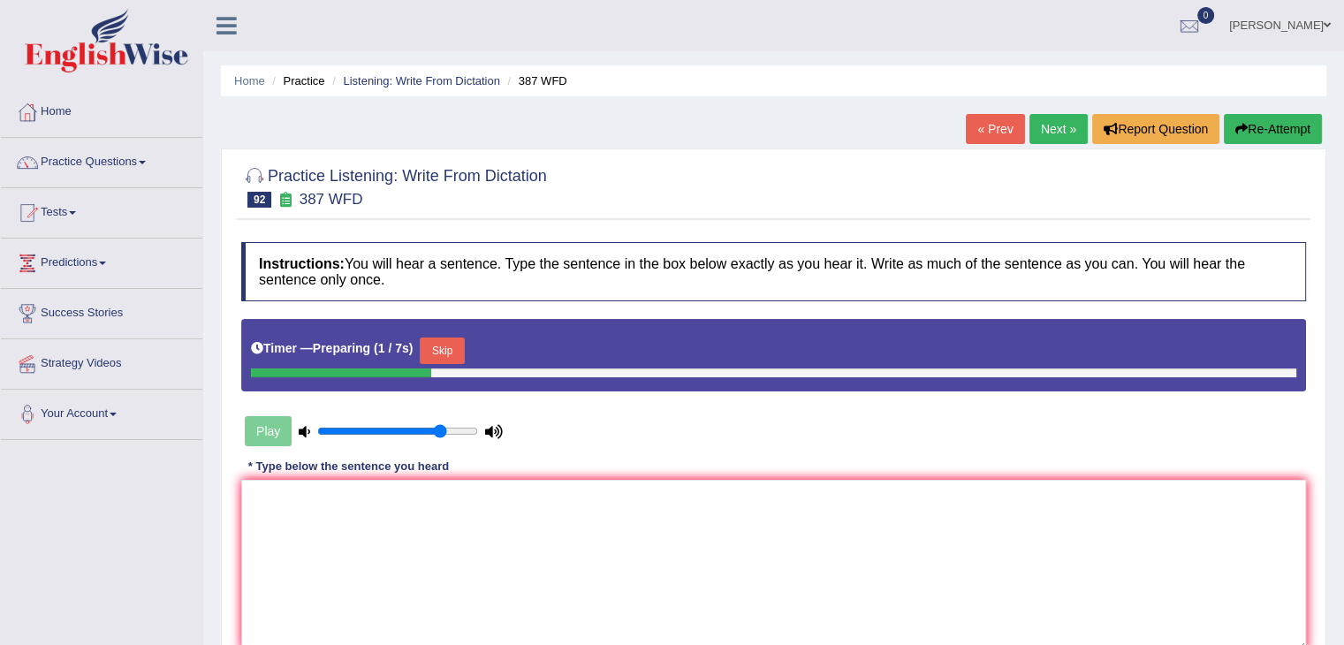
click at [445, 368] on div at bounding box center [773, 372] width 1045 height 9
click at [439, 339] on button "Skip" at bounding box center [442, 350] width 44 height 27
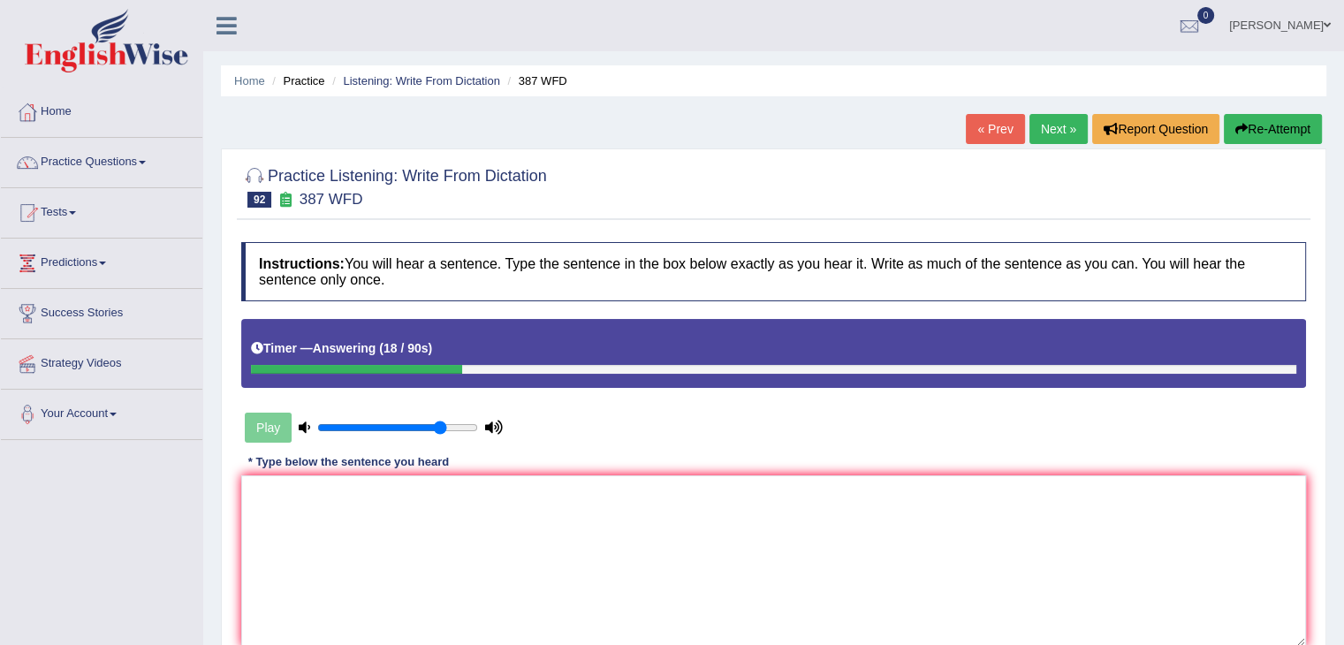
click at [1288, 95] on ul "Home Practice Listening: Write From Dictation 387 WFD" at bounding box center [773, 80] width 1105 height 31
click at [1283, 120] on button "Re-Attempt" at bounding box center [1273, 129] width 98 height 30
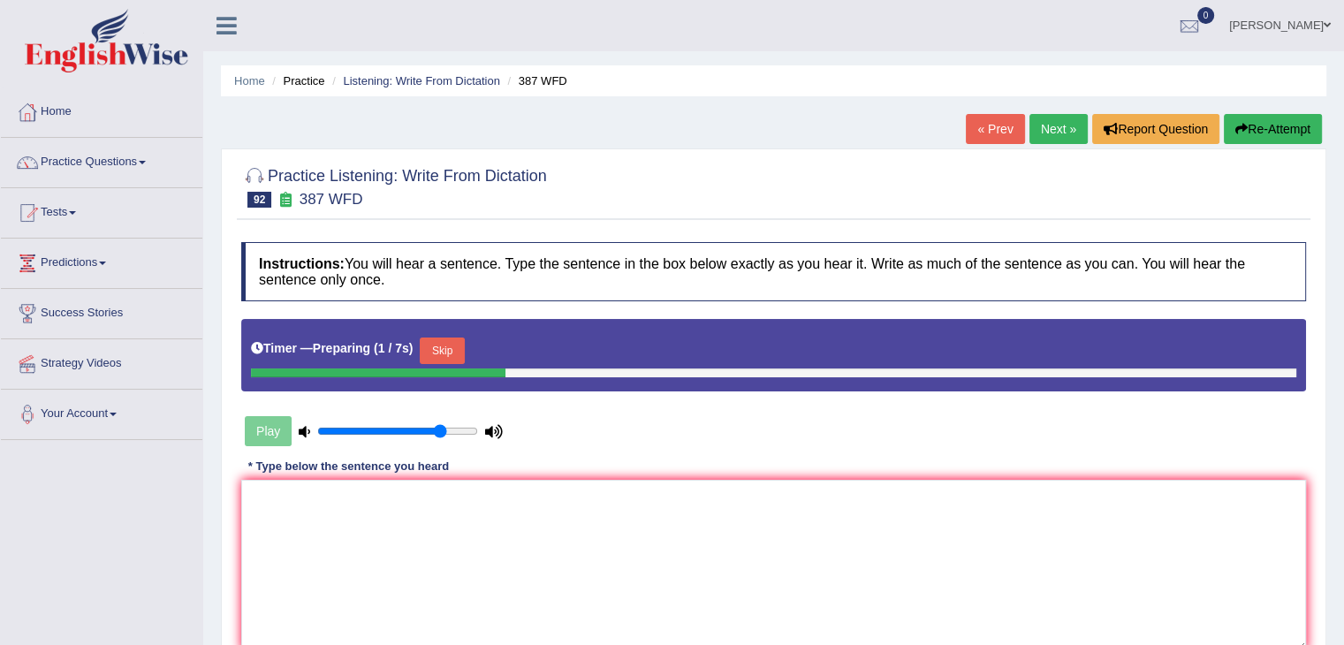
click at [443, 337] on button "Skip" at bounding box center [442, 350] width 44 height 27
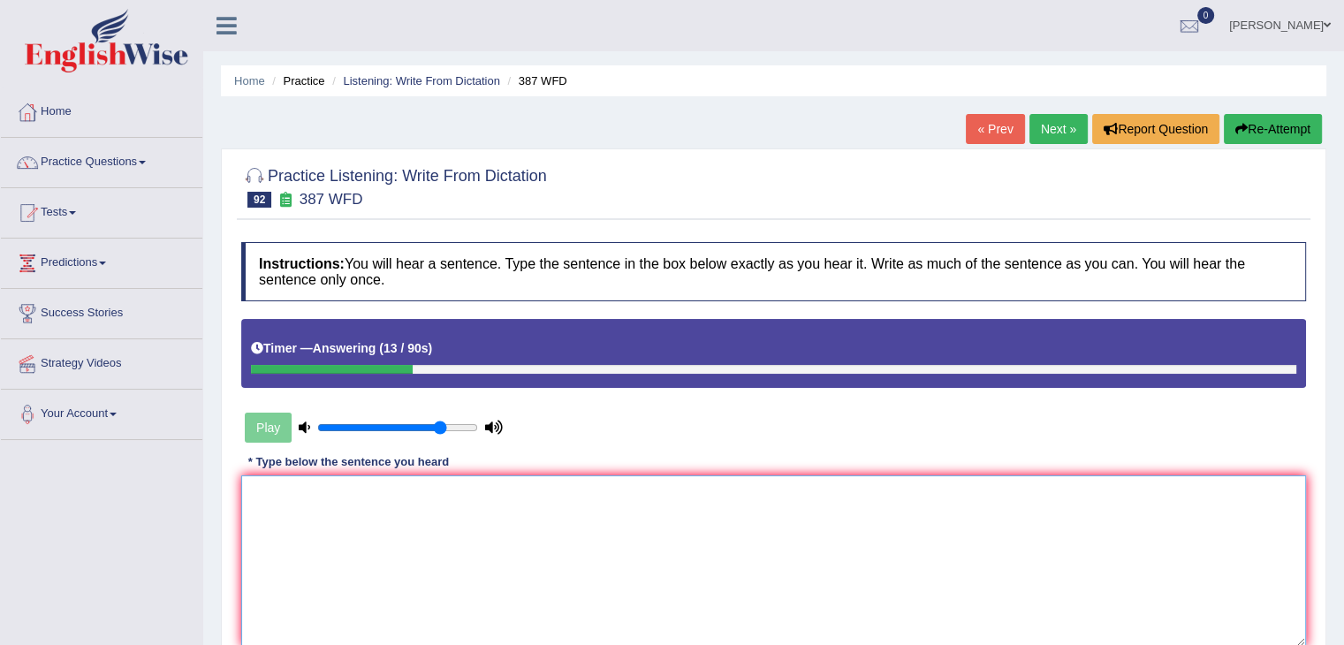
click at [280, 504] on textarea at bounding box center [773, 560] width 1065 height 171
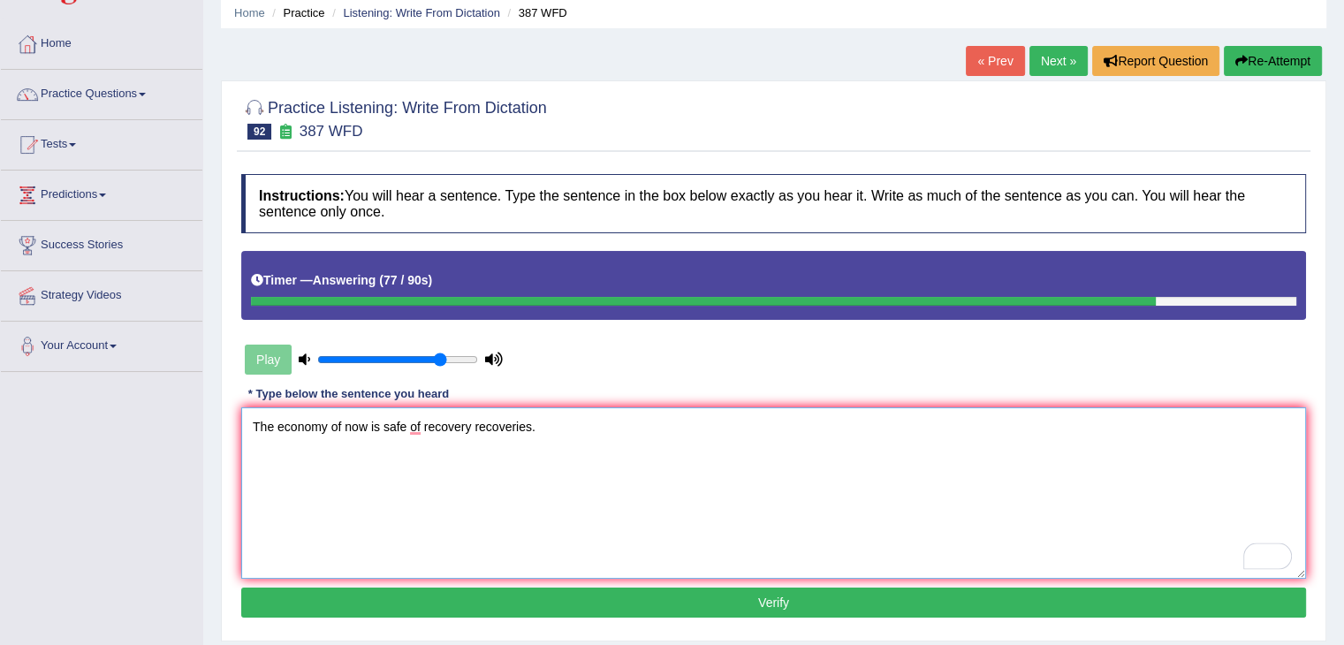
scroll to position [130, 0]
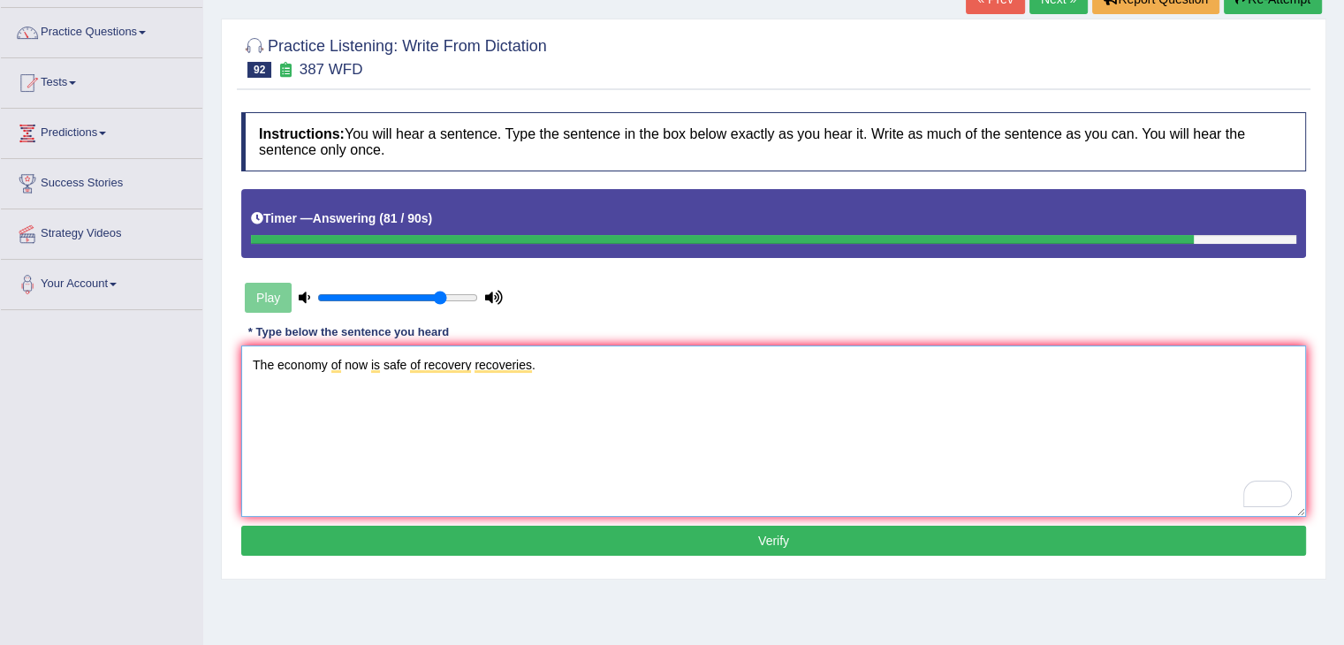
type textarea "The economy of now is safe of recovery recoveries."
click at [565, 539] on button "Verify" at bounding box center [773, 541] width 1065 height 30
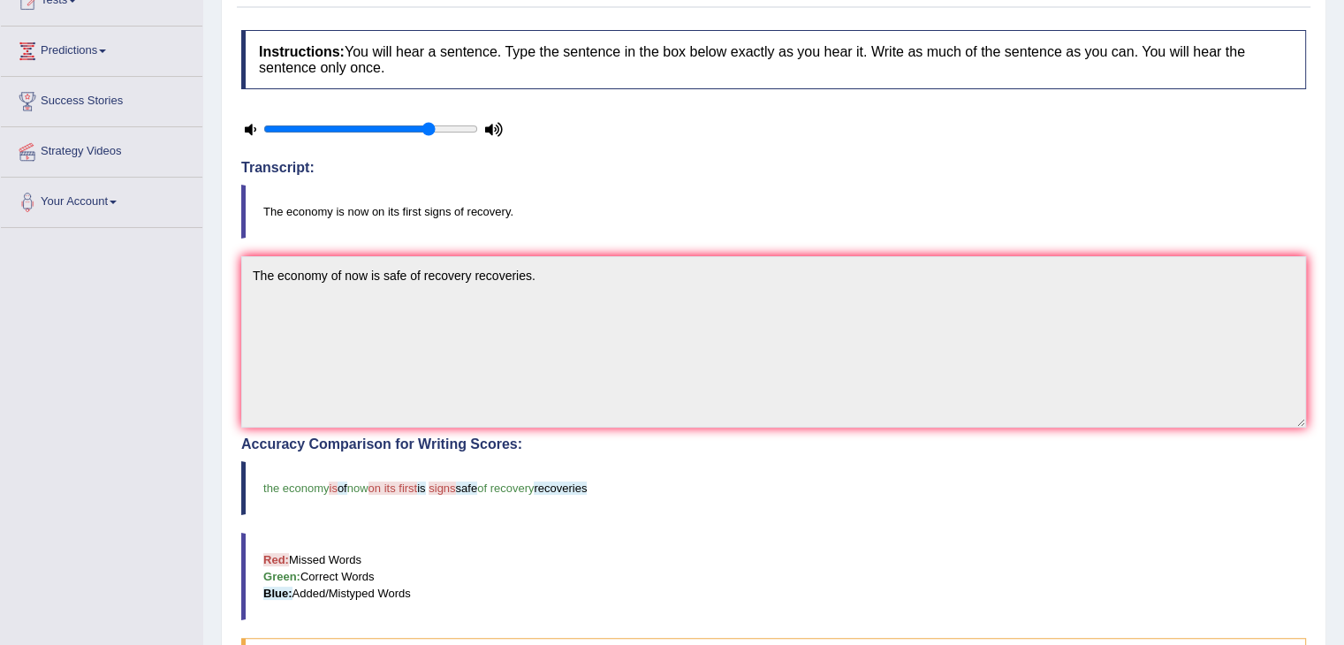
scroll to position [0, 0]
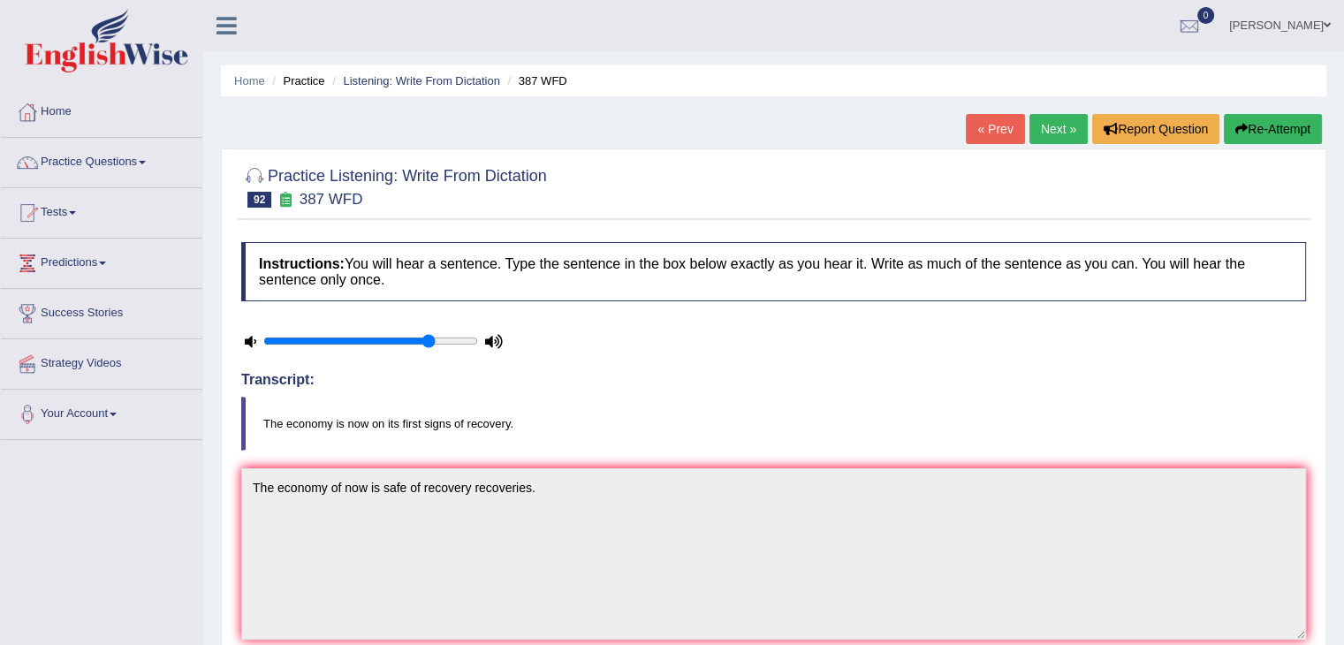
click at [1060, 117] on link "Next »" at bounding box center [1058, 129] width 58 height 30
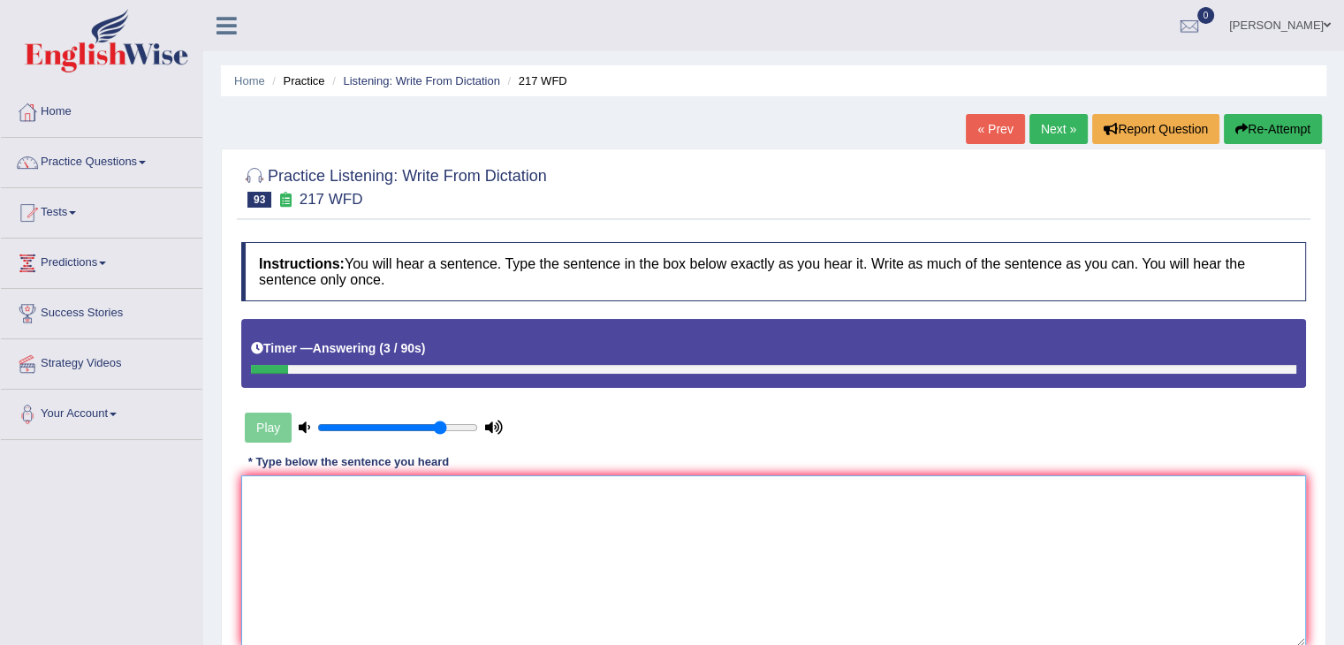
click at [289, 504] on textarea at bounding box center [773, 560] width 1065 height 171
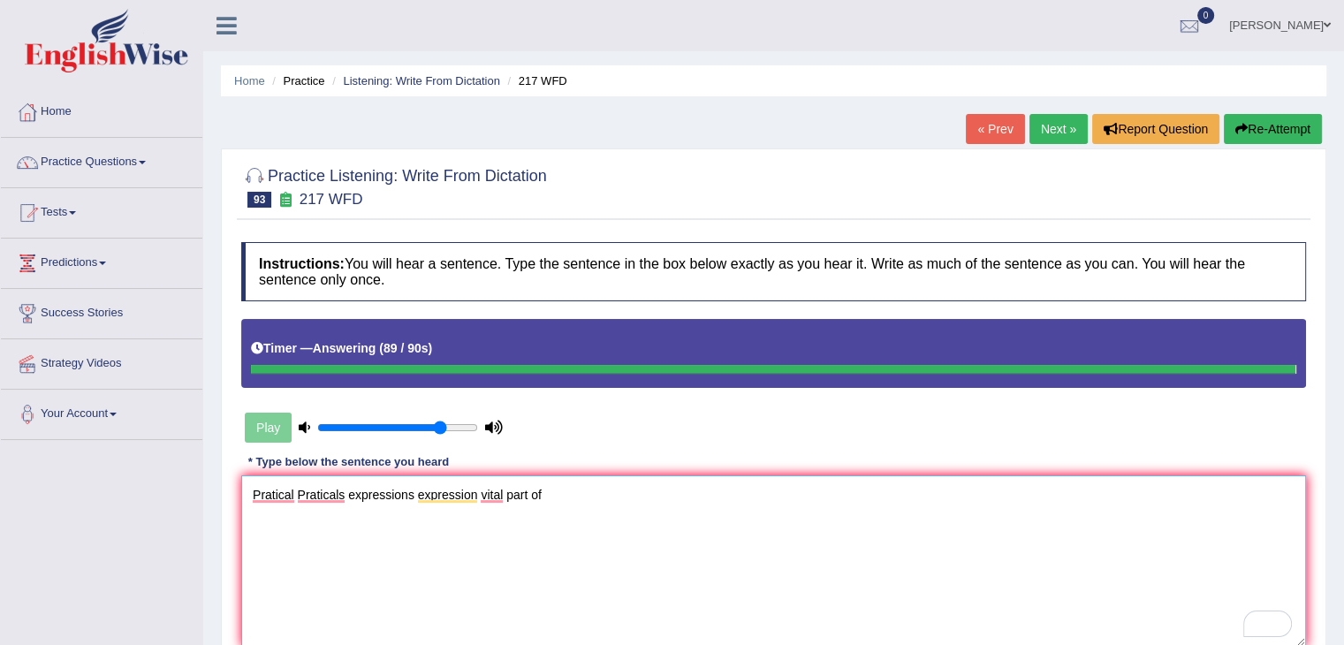
type textarea "Pratical Praticals expressions expression vital part of"
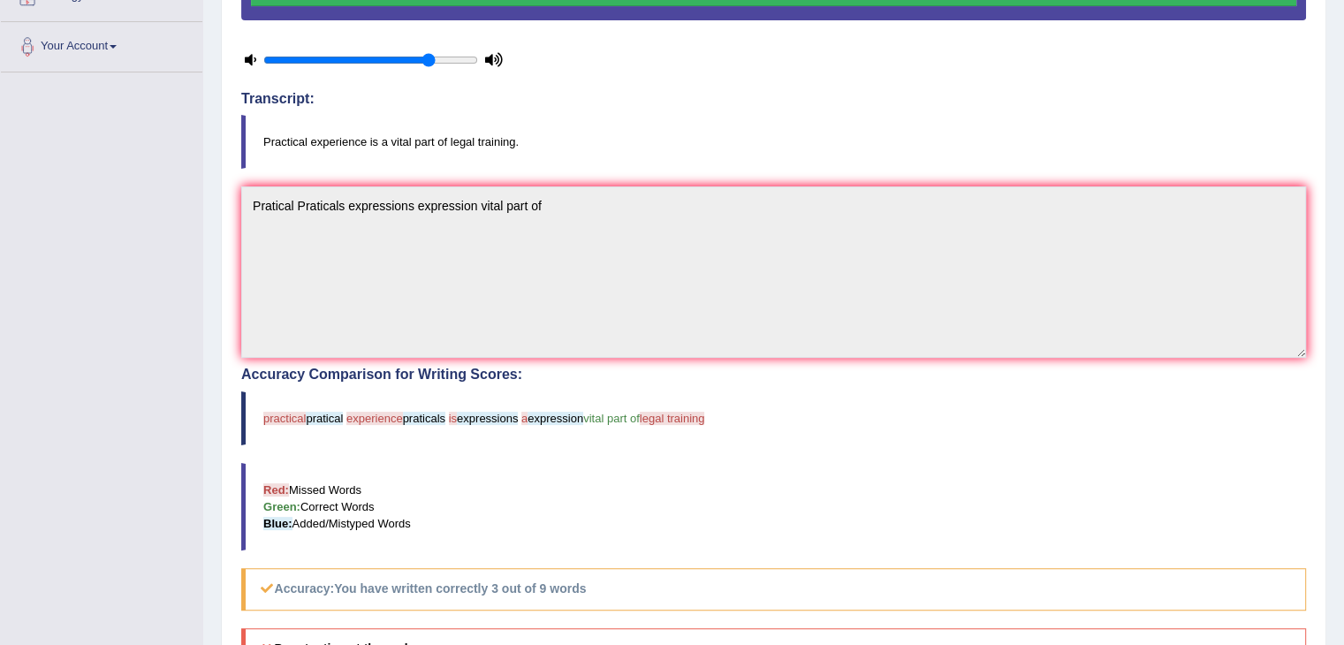
scroll to position [373, 0]
